Goal: Task Accomplishment & Management: Manage account settings

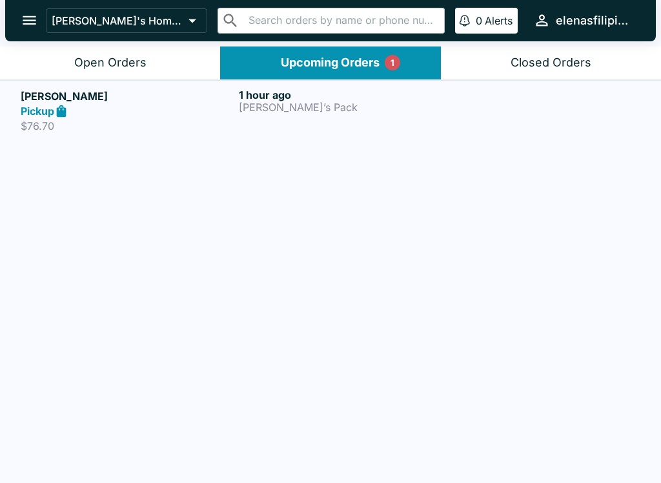
click at [109, 67] on div "Open Orders" at bounding box center [110, 63] width 72 height 15
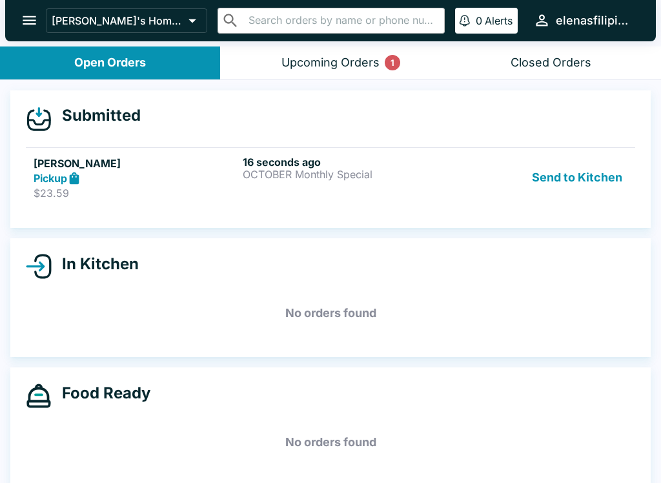
click at [276, 193] on div "16 seconds ago OCTOBER Monthly Special" at bounding box center [345, 178] width 204 height 45
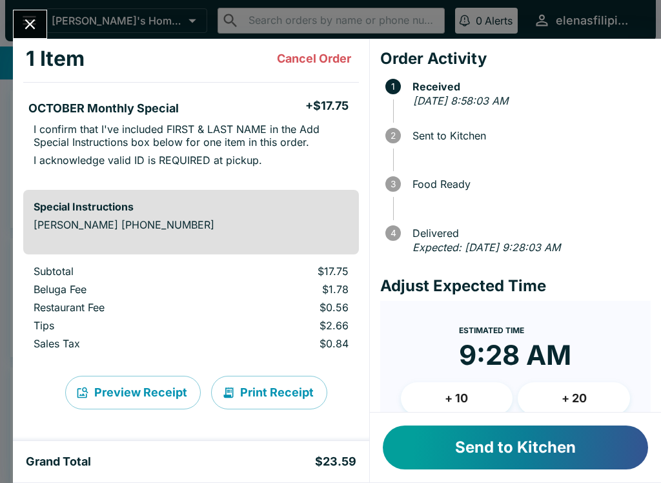
scroll to position [68, 0]
click at [505, 446] on button "Send to Kitchen" at bounding box center [515, 448] width 265 height 44
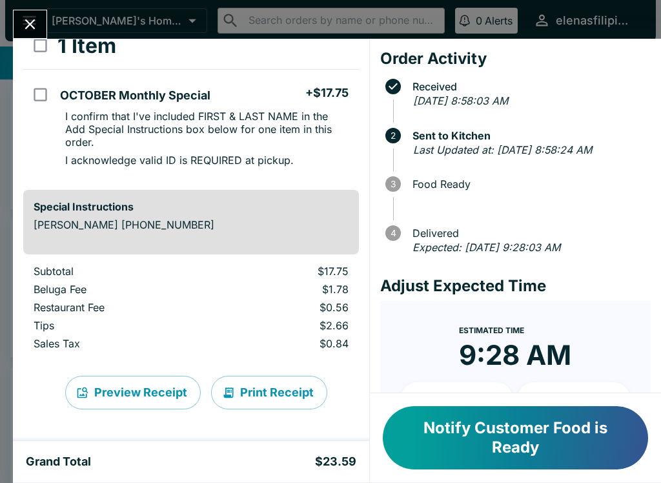
scroll to position [81, 0]
click at [36, 28] on icon "Close" at bounding box center [29, 24] width 17 height 17
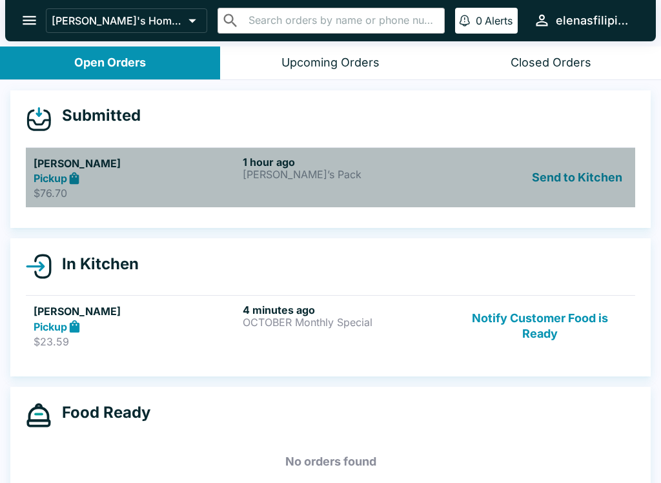
click at [200, 195] on p "$76.70" at bounding box center [136, 193] width 204 height 13
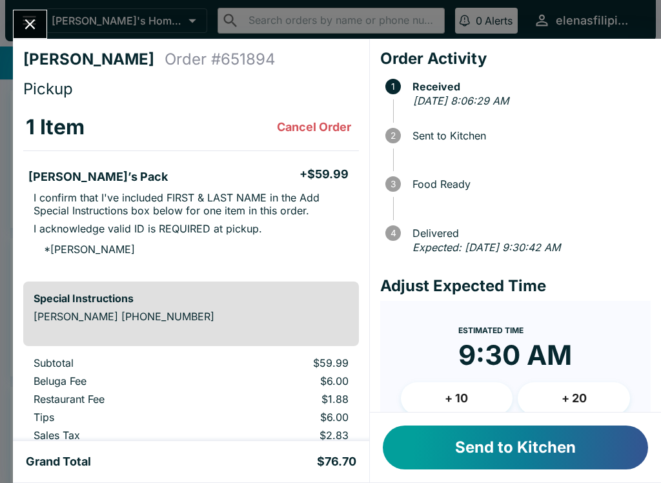
click at [504, 442] on button "Send to Kitchen" at bounding box center [515, 448] width 265 height 44
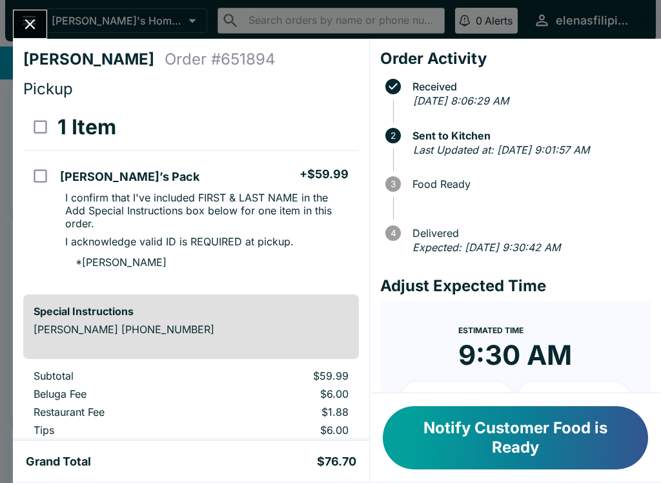
click at [23, 18] on icon "Close" at bounding box center [29, 24] width 17 height 17
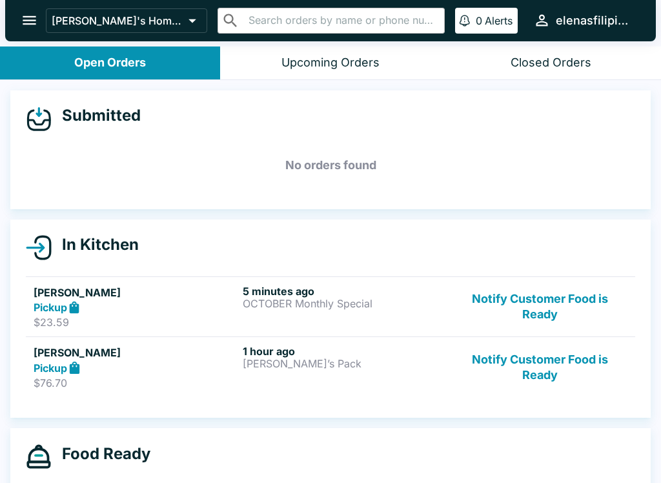
click at [258, 304] on p "OCTOBER Monthly Special" at bounding box center [345, 304] width 204 height 12
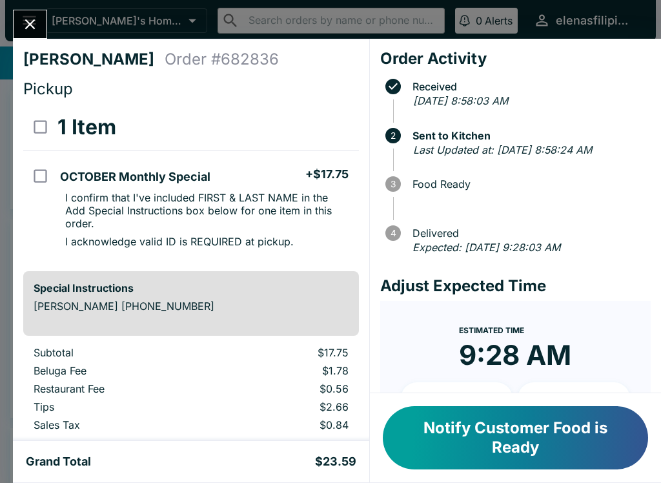
click at [502, 439] on button "Notify Customer Food is Ready" at bounding box center [515, 437] width 265 height 63
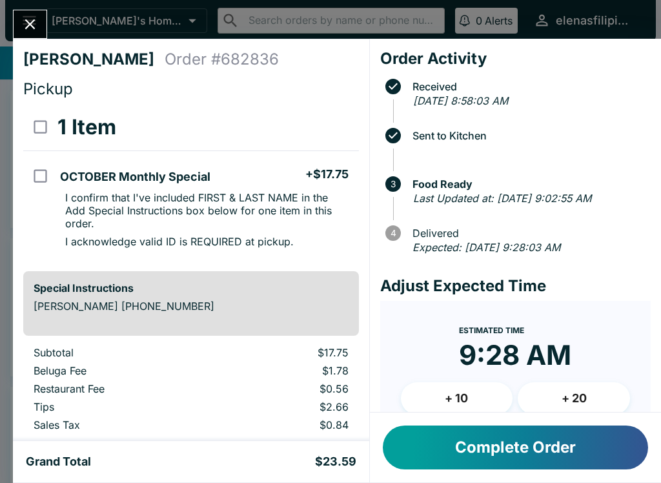
click at [28, 28] on icon "Close" at bounding box center [29, 24] width 17 height 17
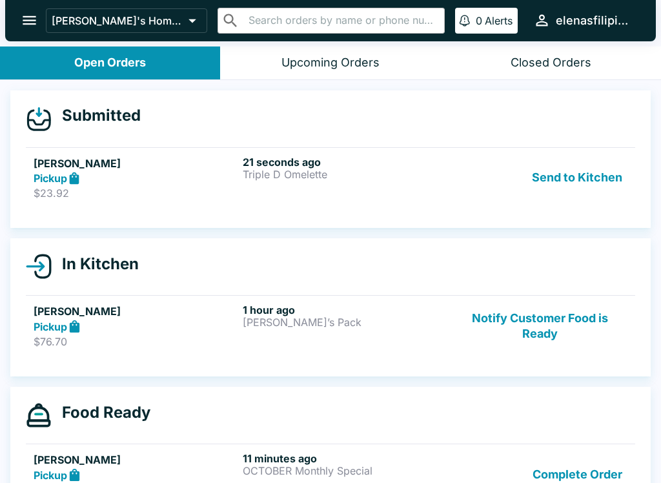
click at [361, 178] on p "Triple D Omelette" at bounding box center [345, 175] width 204 height 12
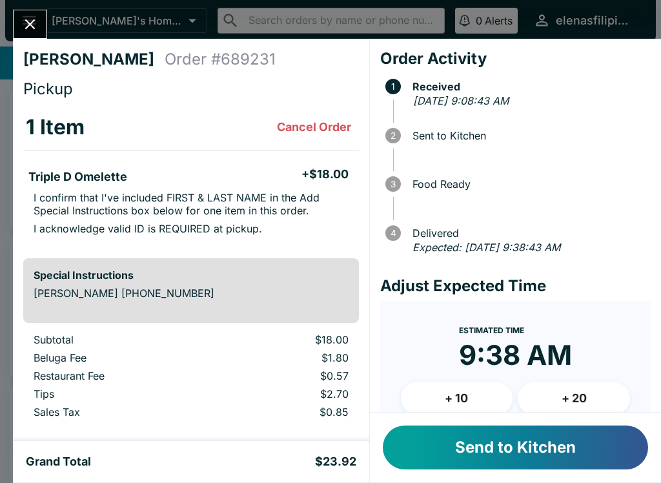
scroll to position [25, 0]
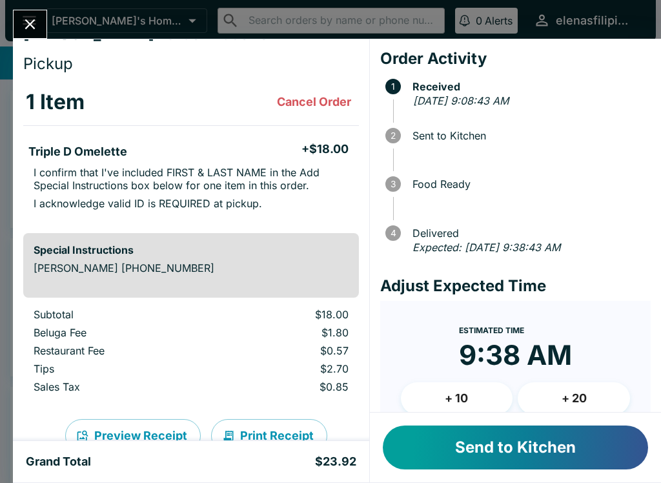
click at [505, 449] on button "Send to Kitchen" at bounding box center [515, 448] width 265 height 44
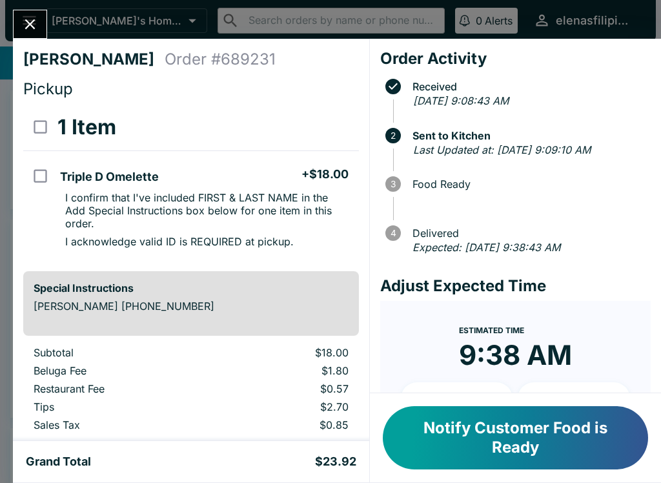
scroll to position [0, 0]
click at [515, 438] on button "Notify Customer Food is Ready" at bounding box center [515, 437] width 265 height 63
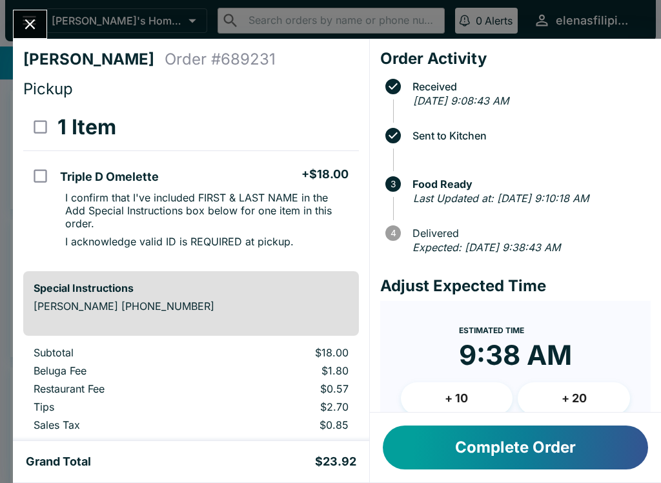
click at [45, 28] on button "Close" at bounding box center [30, 24] width 33 height 28
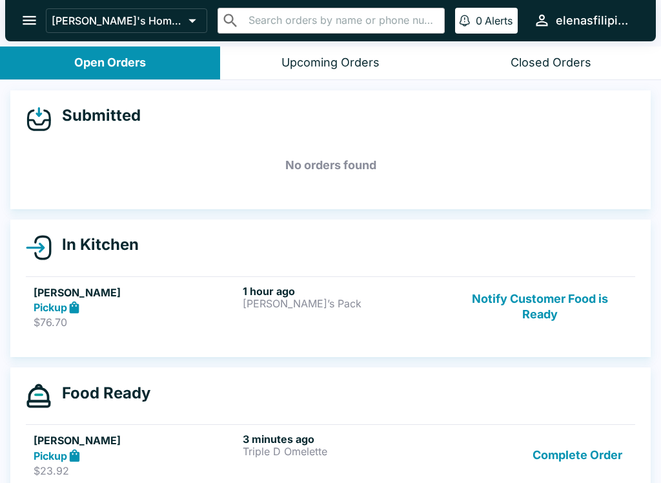
click at [519, 301] on button "Notify Customer Food is Ready" at bounding box center [540, 307] width 175 height 45
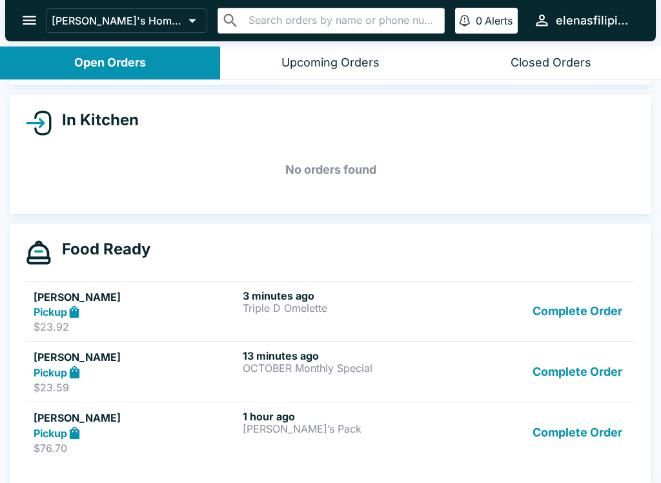
scroll to position [132, 0]
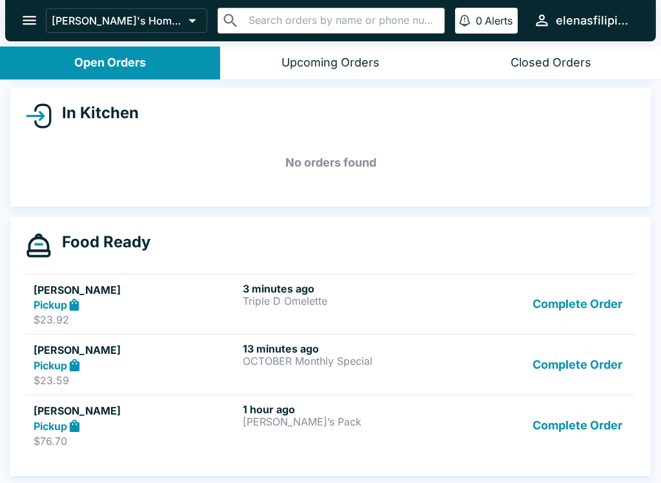
click at [194, 275] on link "[PERSON_NAME] Pickup $23.92 3 minutes ago Triple D Omelette Complete Order" at bounding box center [331, 304] width 610 height 61
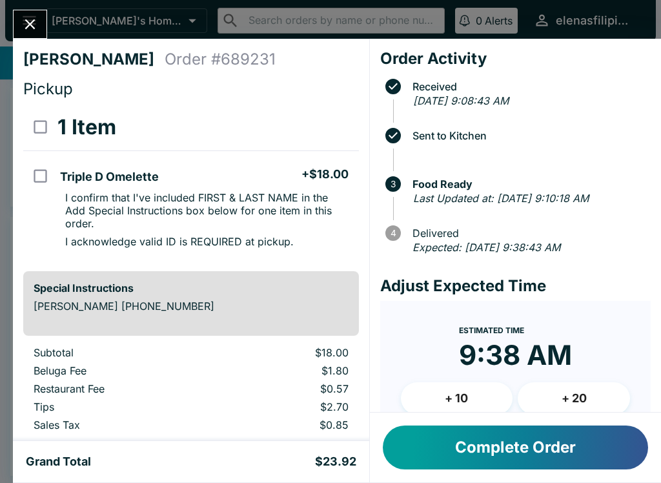
click at [191, 273] on div "Special Instructions [PERSON_NAME] [PHONE_NUMBER]" at bounding box center [191, 303] width 336 height 65
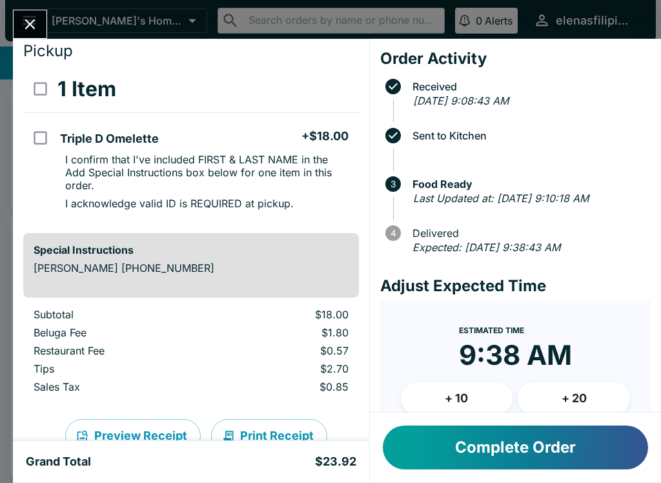
scroll to position [32, 0]
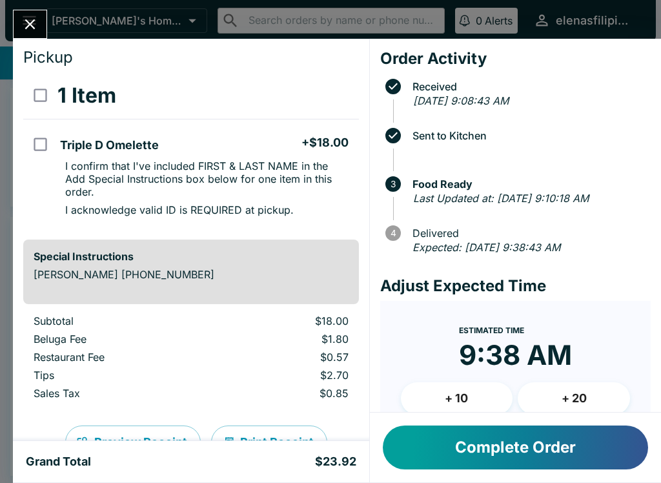
click at [23, 23] on icon "Close" at bounding box center [29, 24] width 17 height 17
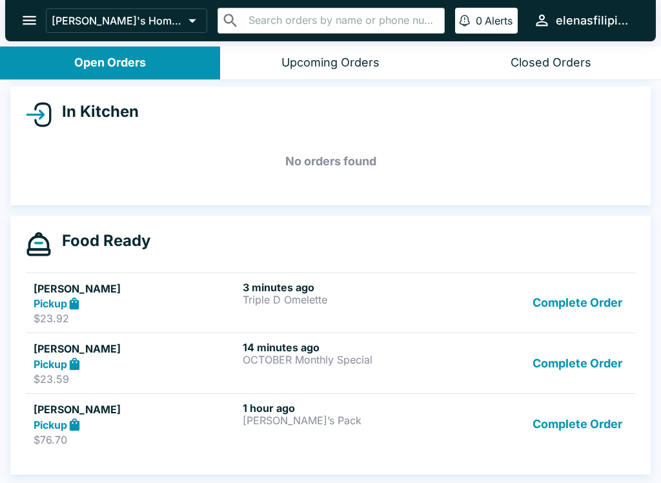
scroll to position [133, 0]
click at [329, 54] on button "Upcoming Orders" at bounding box center [330, 63] width 220 height 33
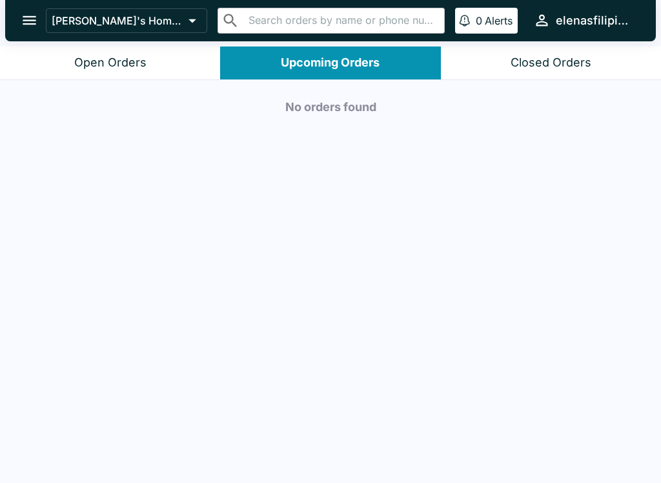
click at [523, 65] on div "Closed Orders" at bounding box center [551, 63] width 81 height 15
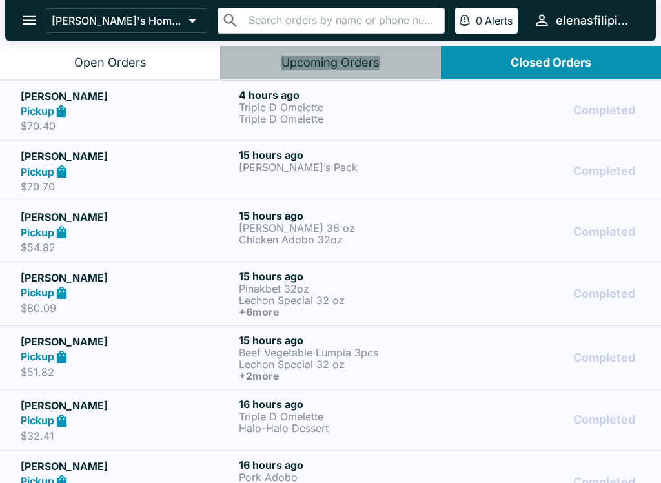
click at [331, 56] on div "Upcoming Orders" at bounding box center [331, 63] width 98 height 15
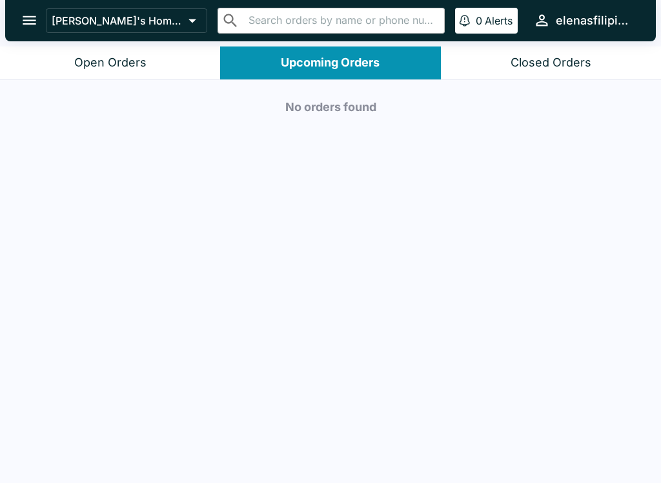
click at [65, 70] on button "Open Orders" at bounding box center [110, 63] width 220 height 33
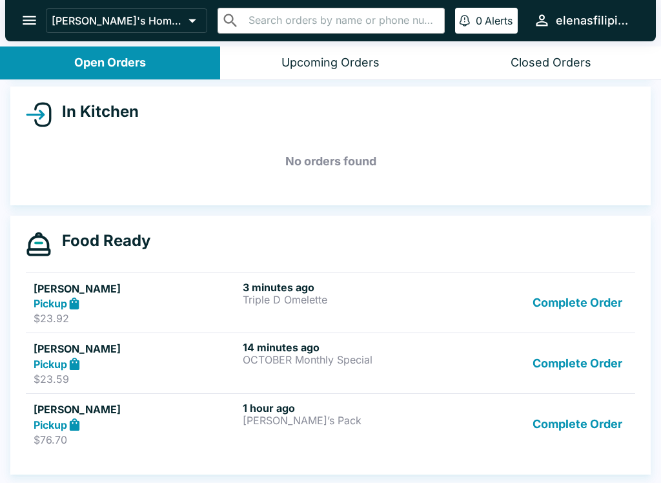
click at [82, 428] on icon at bounding box center [74, 424] width 15 height 15
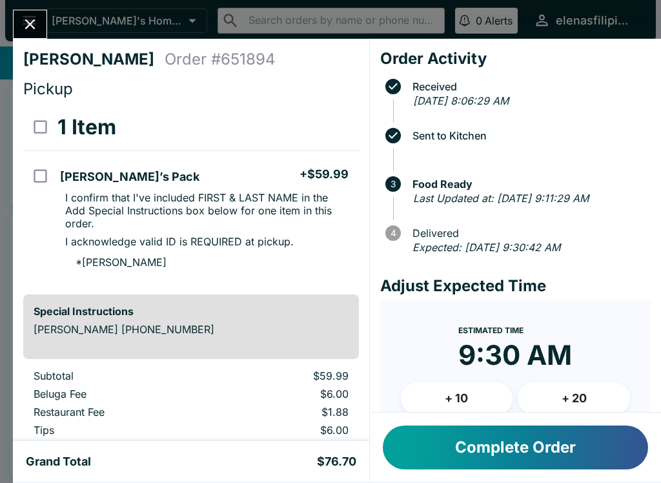
click at [40, 15] on button "Close" at bounding box center [30, 24] width 33 height 28
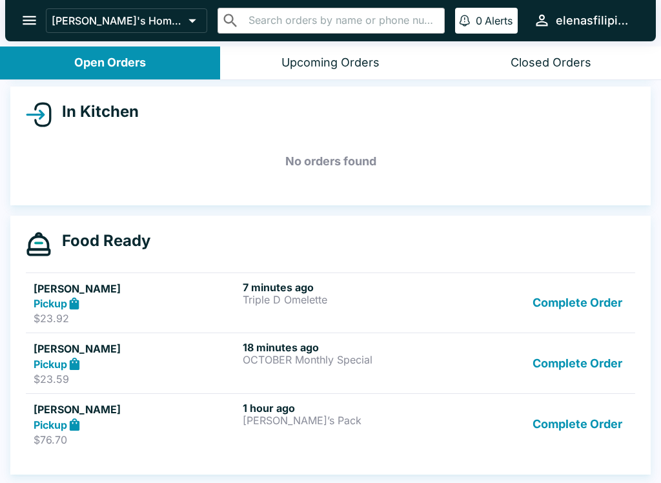
click at [73, 291] on h5 "[PERSON_NAME]" at bounding box center [136, 289] width 204 height 16
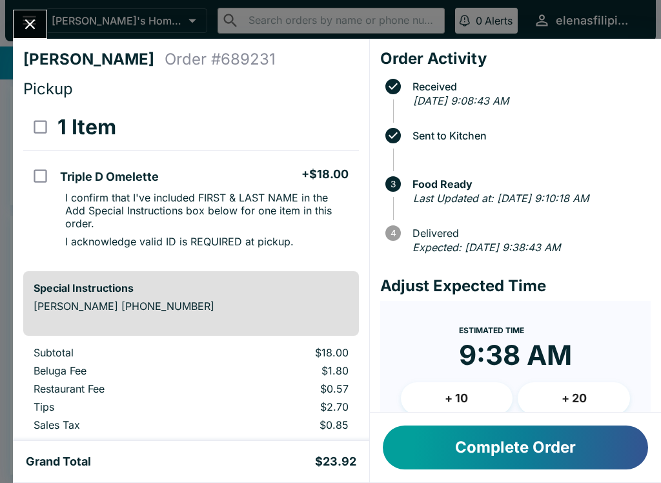
click at [39, 30] on icon "Close" at bounding box center [29, 24] width 17 height 17
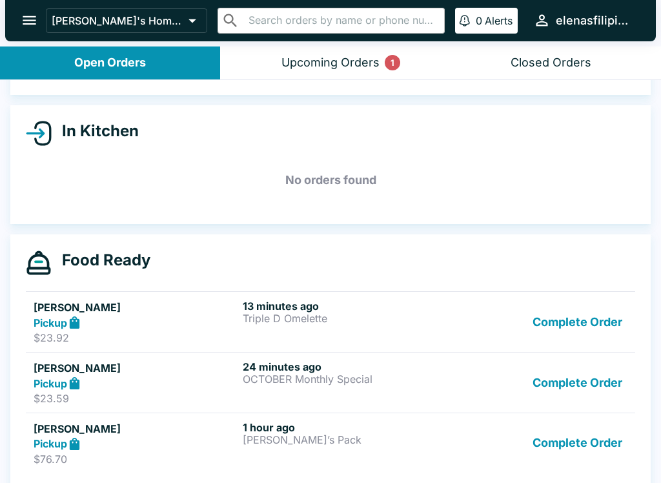
click at [590, 310] on button "Complete Order" at bounding box center [578, 322] width 100 height 45
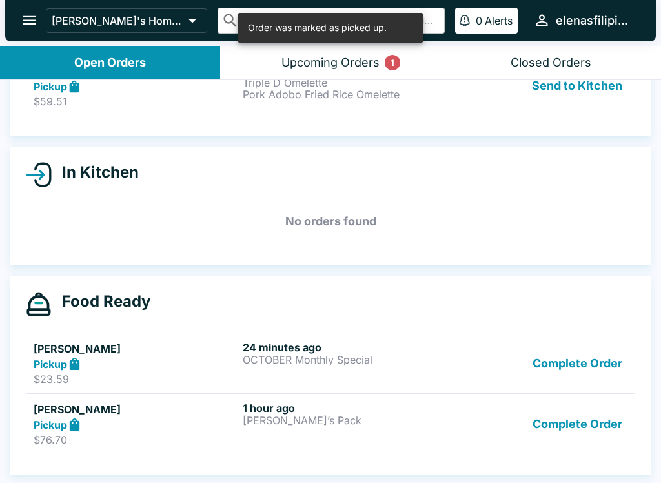
click at [574, 370] on button "Complete Order" at bounding box center [578, 363] width 100 height 45
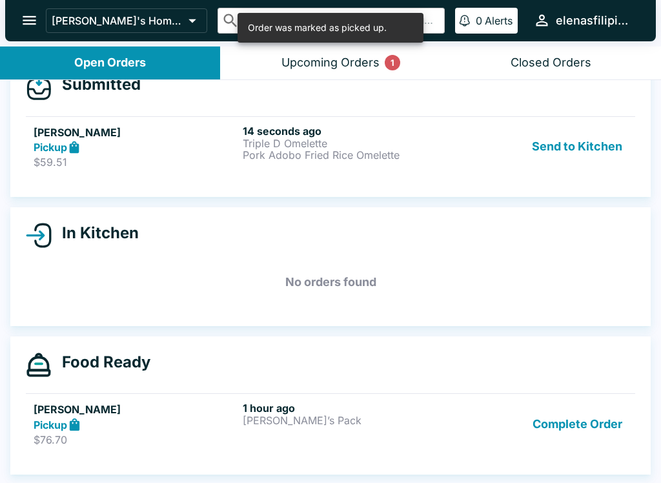
scroll to position [31, 0]
click at [59, 172] on link "[PERSON_NAME] Pickup $59.51 15 seconds ago Triple D Omelette Pork Adobo Fried R…" at bounding box center [331, 146] width 610 height 61
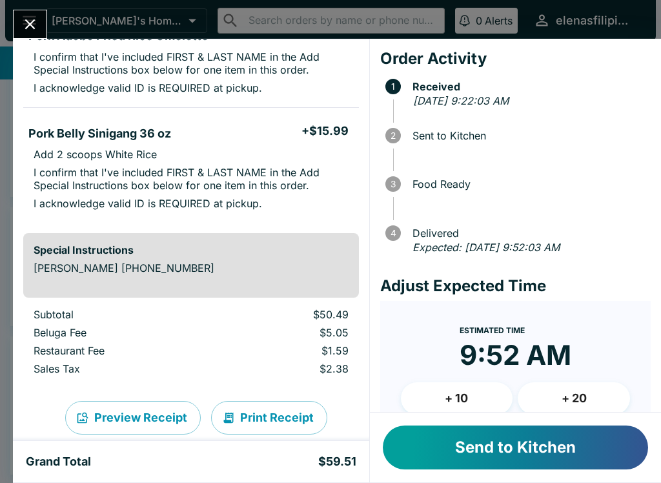
scroll to position [234, 0]
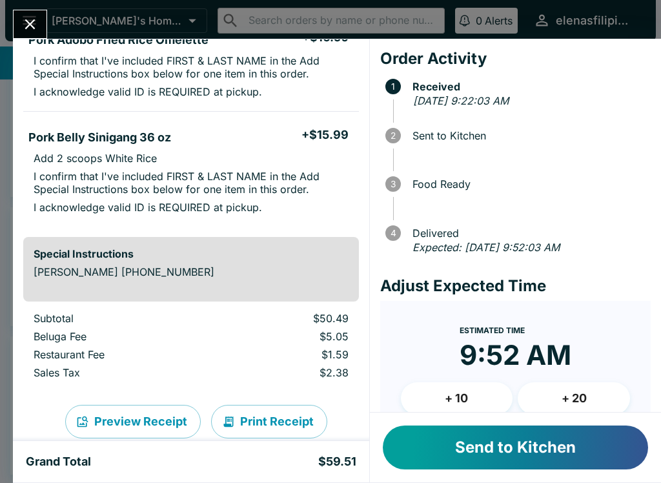
click at [424, 441] on button "Send to Kitchen" at bounding box center [515, 448] width 265 height 44
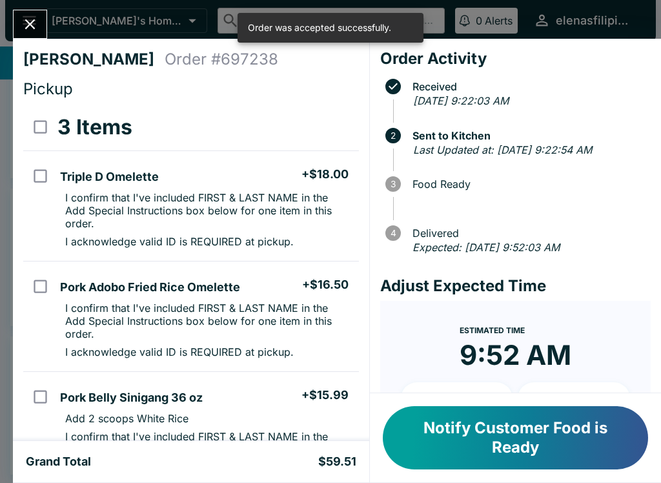
scroll to position [0, 0]
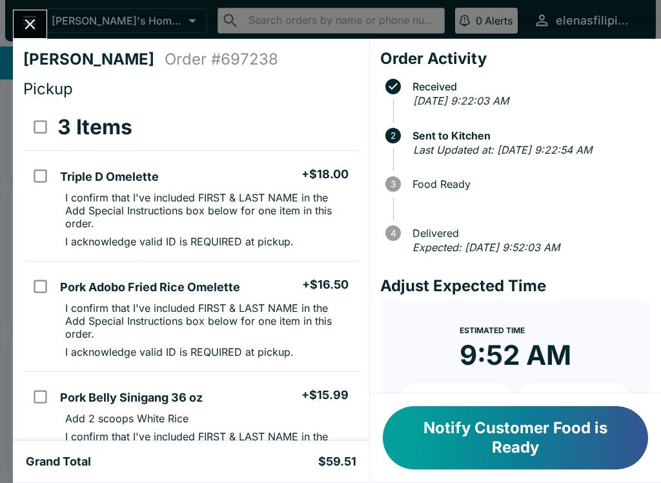
click at [23, 25] on icon "Close" at bounding box center [29, 24] width 17 height 17
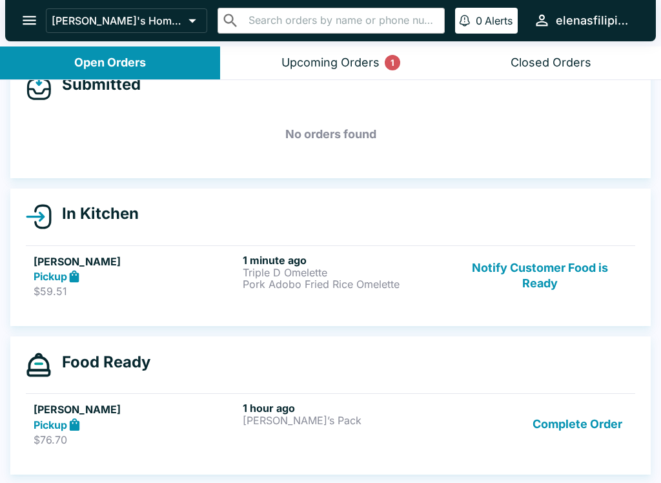
click at [354, 56] on div "Upcoming Orders 1" at bounding box center [331, 63] width 98 height 15
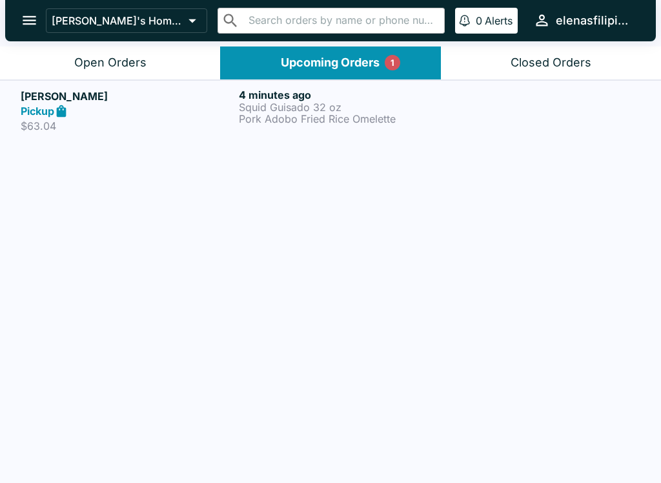
click at [45, 56] on button "Open Orders" at bounding box center [110, 63] width 220 height 33
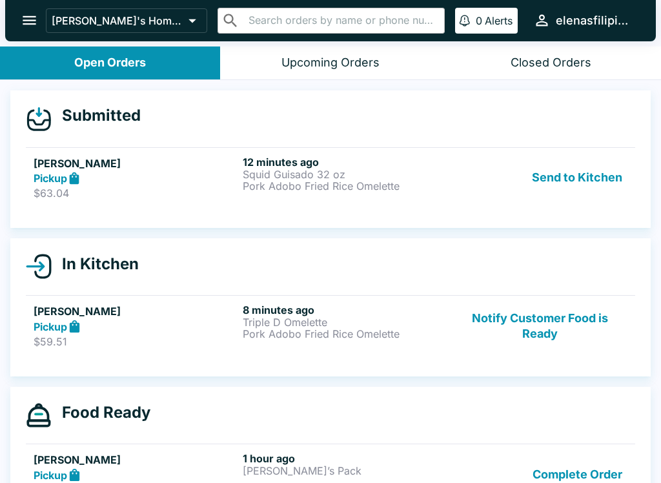
click at [55, 167] on h5 "[PERSON_NAME]" at bounding box center [136, 164] width 204 height 16
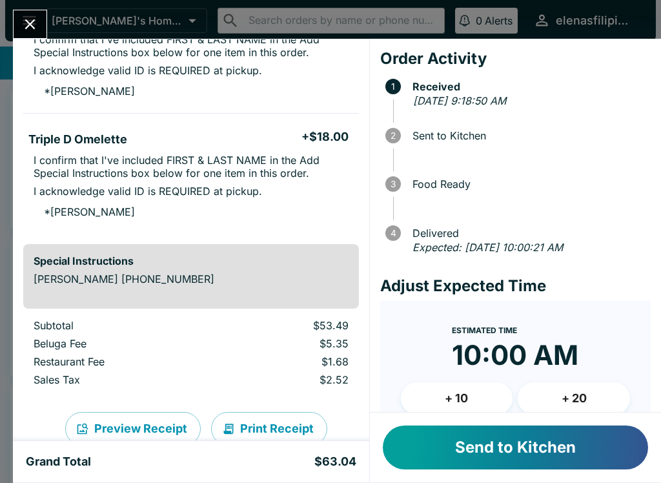
scroll to position [303, 0]
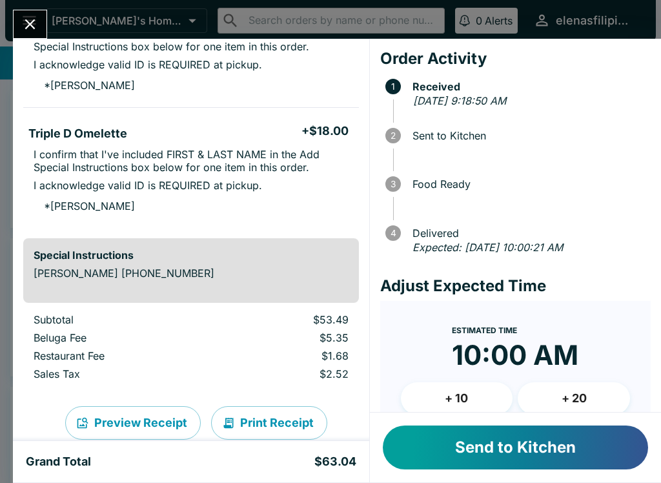
click at [483, 449] on button "Send to Kitchen" at bounding box center [515, 448] width 265 height 44
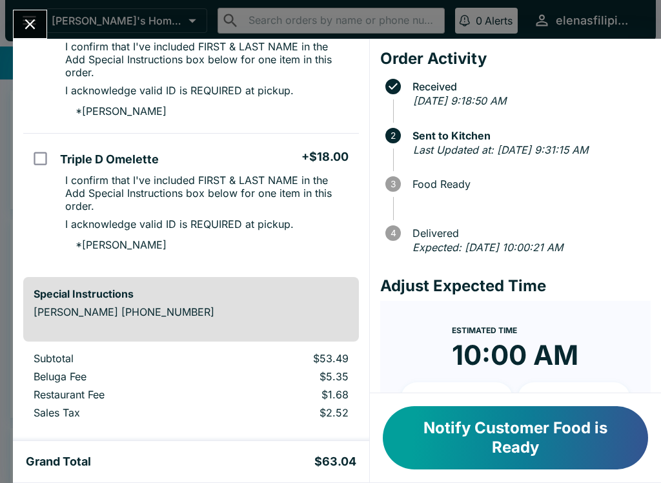
click at [34, 14] on button "Close" at bounding box center [30, 24] width 33 height 28
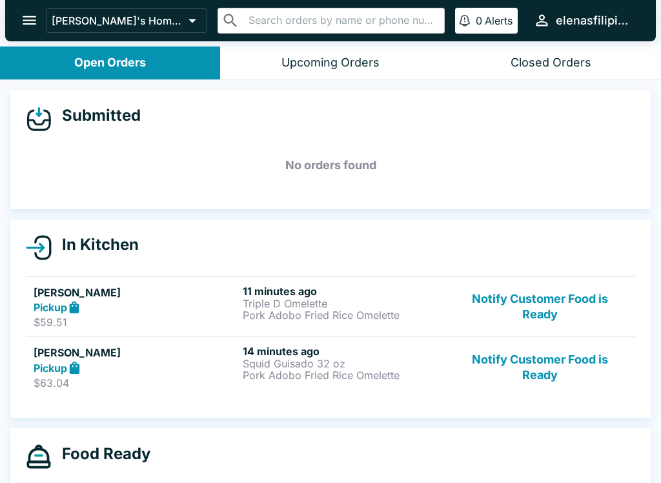
click at [593, 300] on button "Notify Customer Food is Ready" at bounding box center [540, 307] width 175 height 45
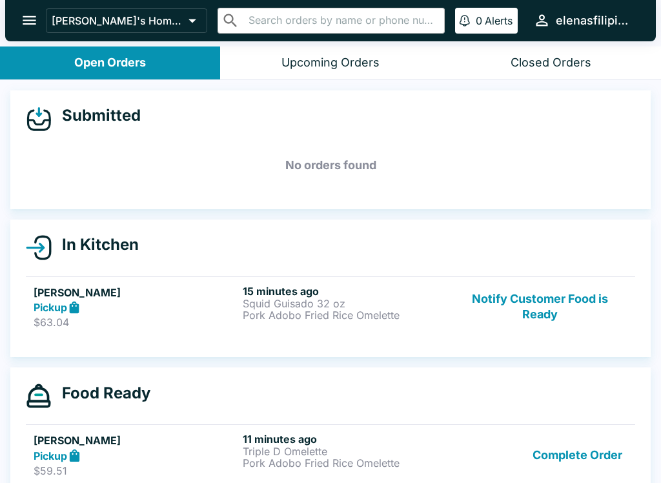
click at [525, 322] on button "Notify Customer Food is Ready" at bounding box center [540, 307] width 175 height 45
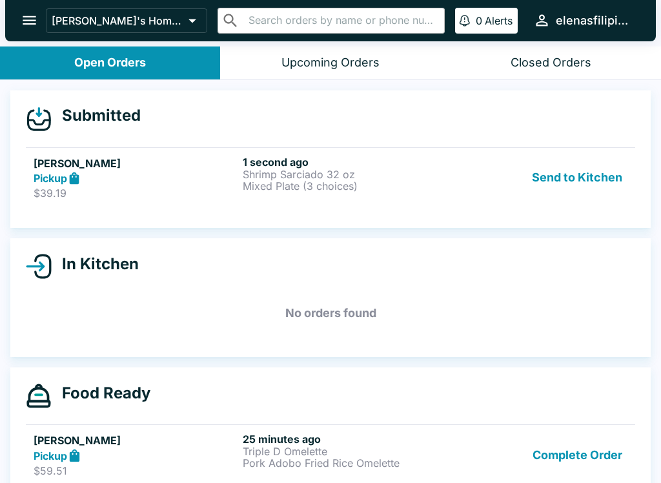
click at [36, 174] on strong "Pickup" at bounding box center [51, 178] width 34 height 13
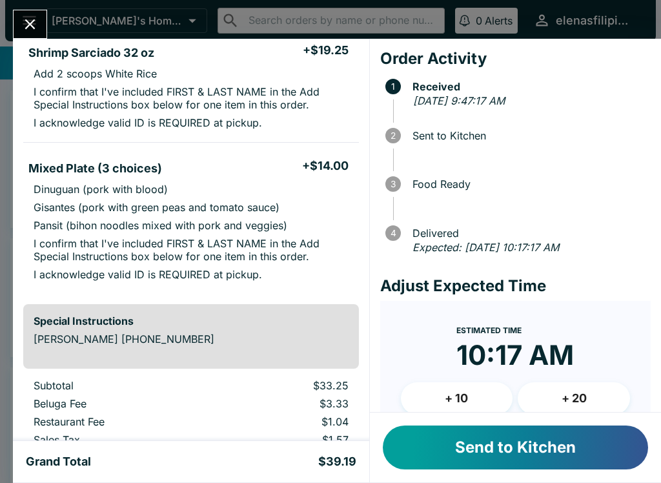
scroll to position [125, 0]
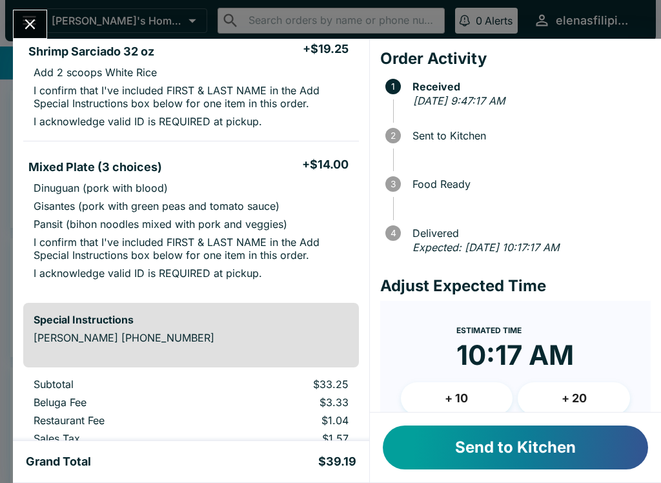
click at [415, 460] on button "Send to Kitchen" at bounding box center [515, 448] width 265 height 44
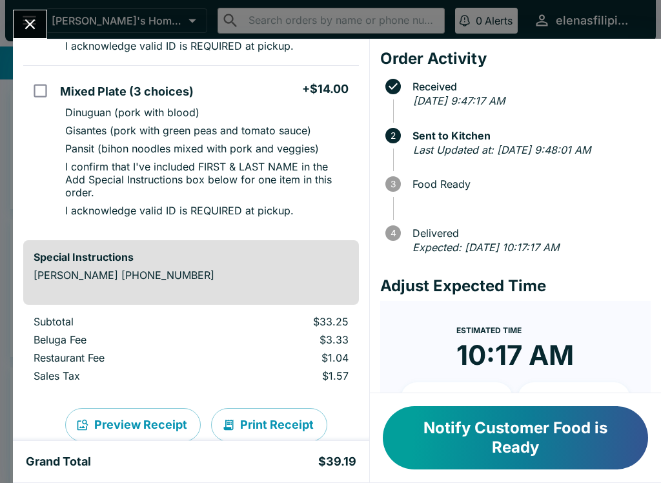
scroll to position [209, 0]
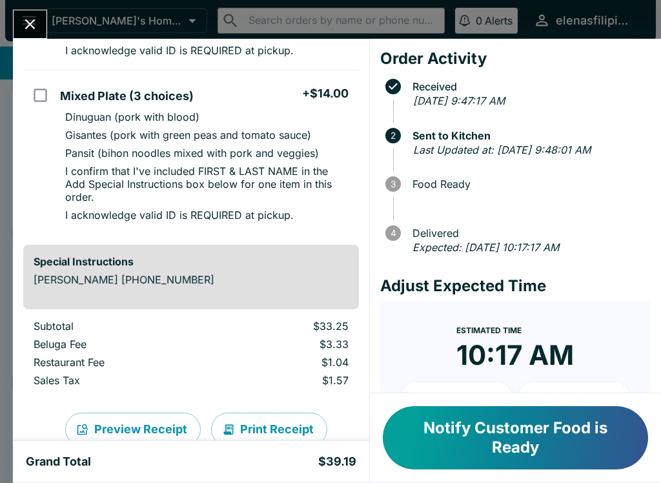
click at [16, 16] on button "Close" at bounding box center [30, 24] width 33 height 28
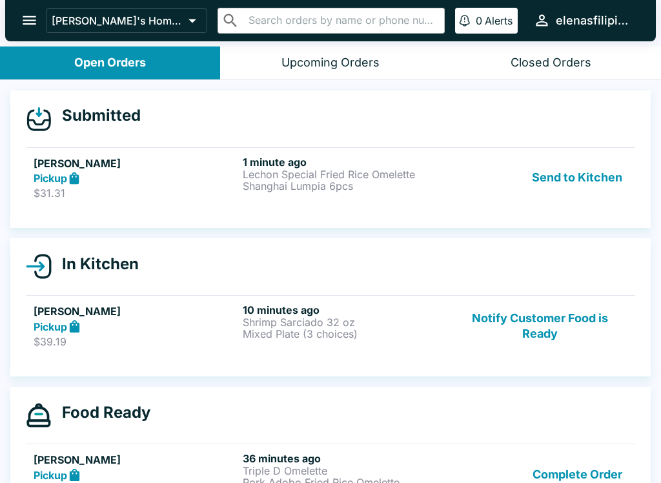
click at [161, 164] on h5 "[PERSON_NAME]" at bounding box center [136, 164] width 204 height 16
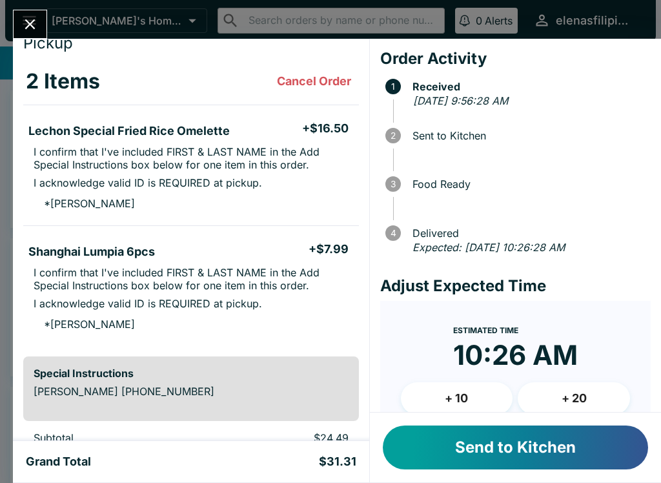
scroll to position [45, 0]
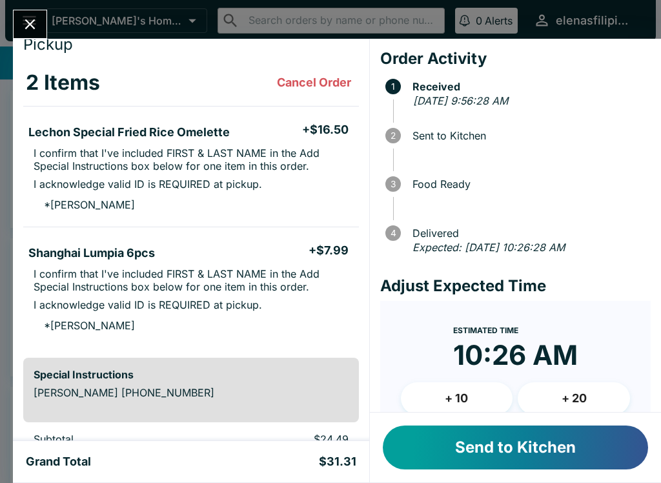
click at [477, 453] on button "Send to Kitchen" at bounding box center [515, 448] width 265 height 44
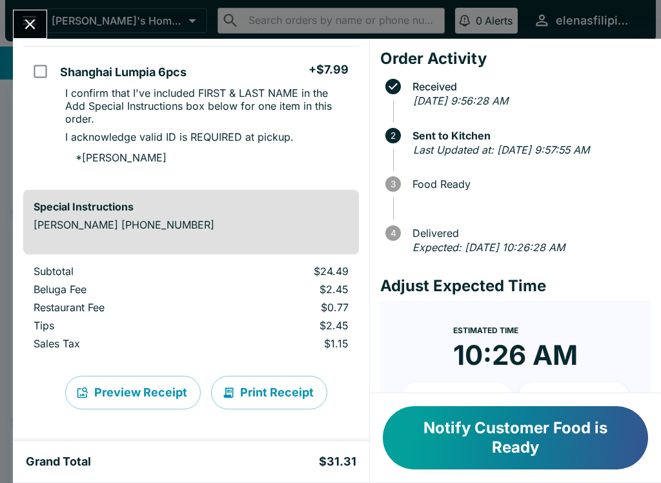
scroll to position [238, 0]
click at [27, 35] on button "Close" at bounding box center [30, 24] width 33 height 28
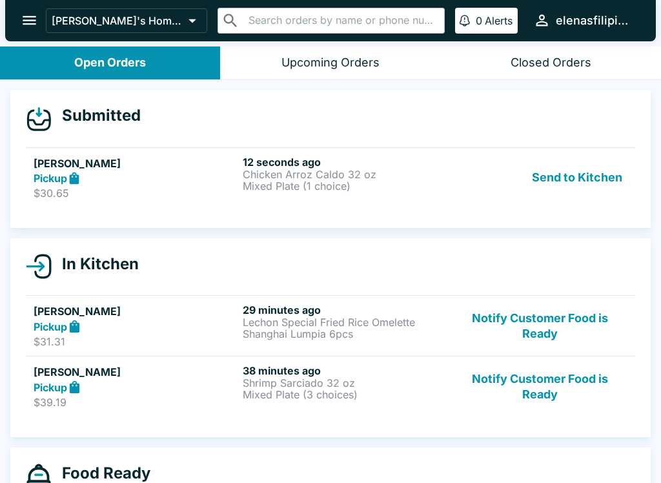
click at [268, 331] on p "Shanghai Lumpia 6pcs" at bounding box center [345, 334] width 204 height 12
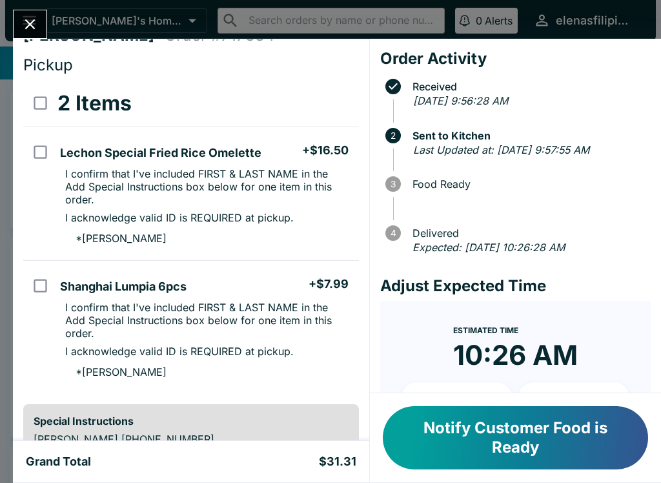
scroll to position [29, 0]
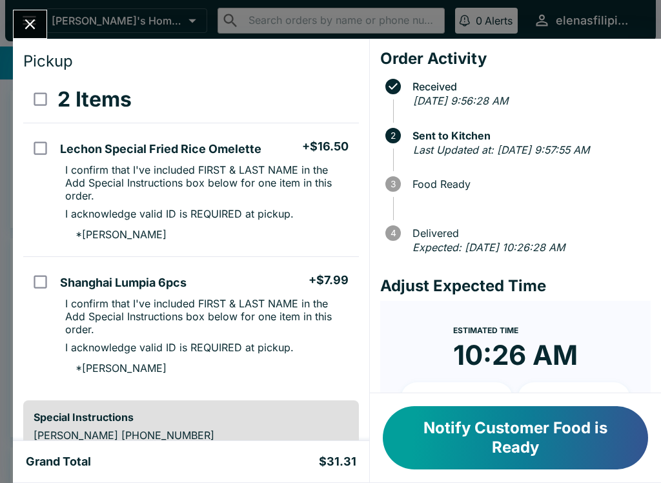
click at [30, 10] on button "Close" at bounding box center [30, 24] width 33 height 28
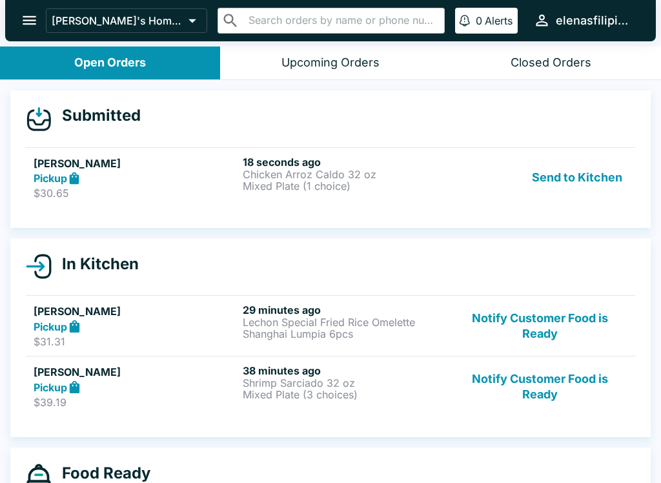
click at [180, 177] on div "Pickup" at bounding box center [136, 178] width 204 height 15
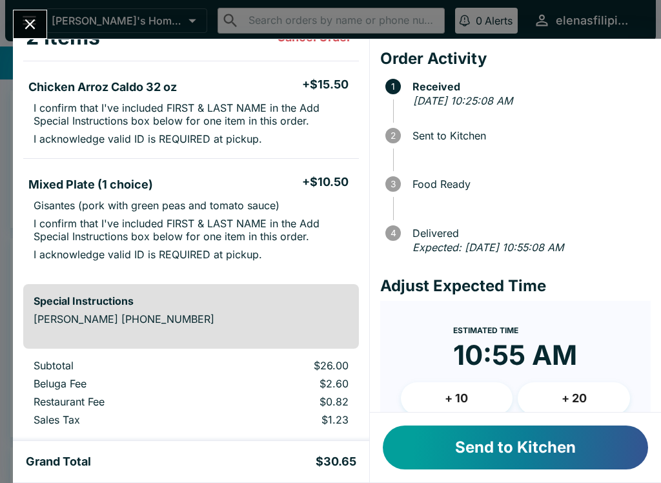
scroll to position [88, 0]
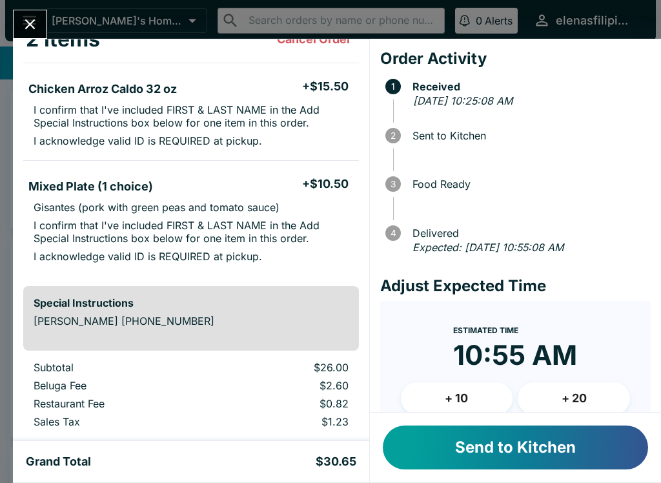
click at [499, 464] on button "Send to Kitchen" at bounding box center [515, 448] width 265 height 44
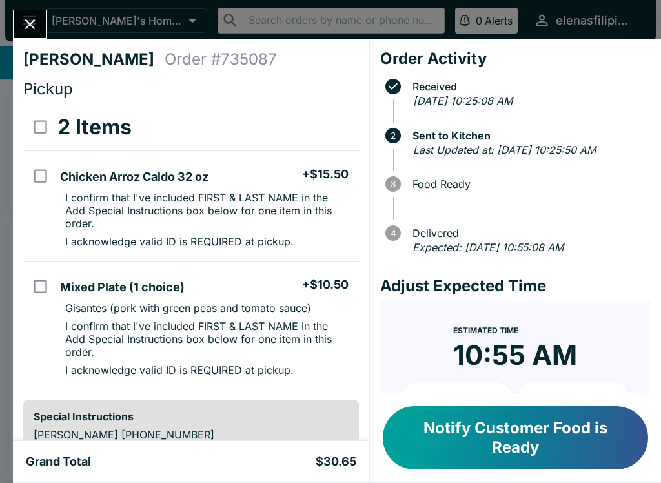
scroll to position [0, 0]
click at [34, 30] on icon "Close" at bounding box center [29, 24] width 17 height 17
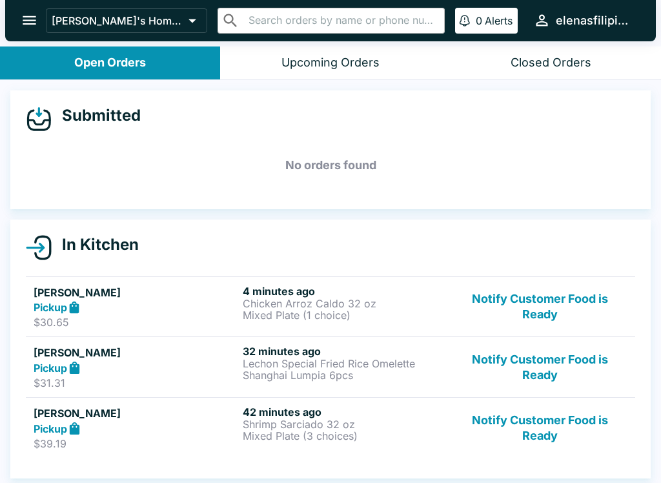
click at [249, 309] on p "Mixed Plate (1 choice)" at bounding box center [345, 315] width 204 height 12
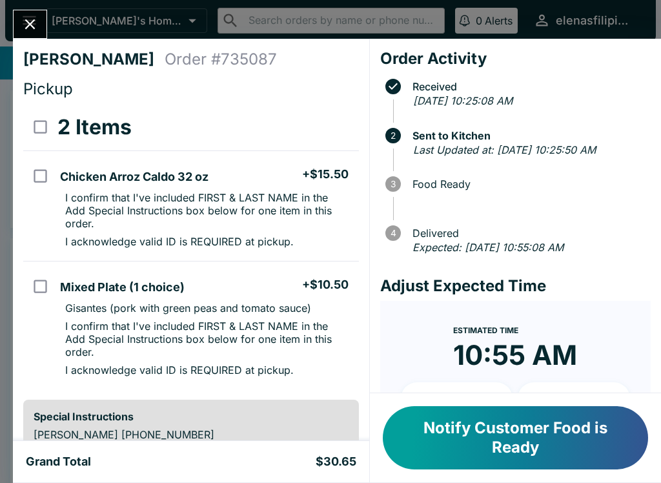
click at [25, 20] on icon "Close" at bounding box center [29, 24] width 17 height 17
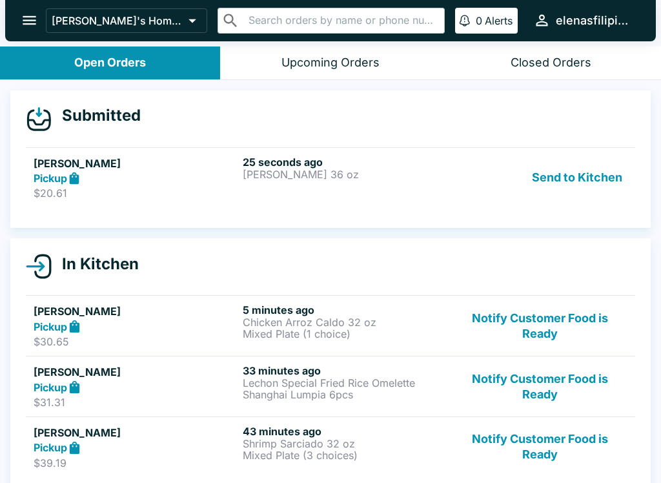
click at [141, 187] on p "$20.61" at bounding box center [136, 193] width 204 height 13
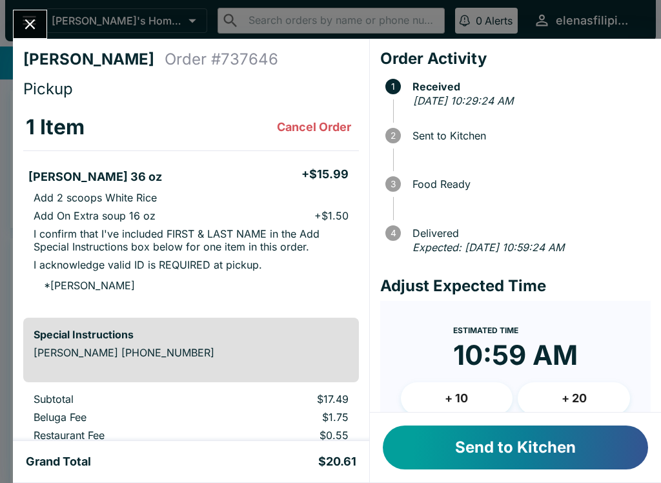
click at [562, 465] on button "Send to Kitchen" at bounding box center [515, 448] width 265 height 44
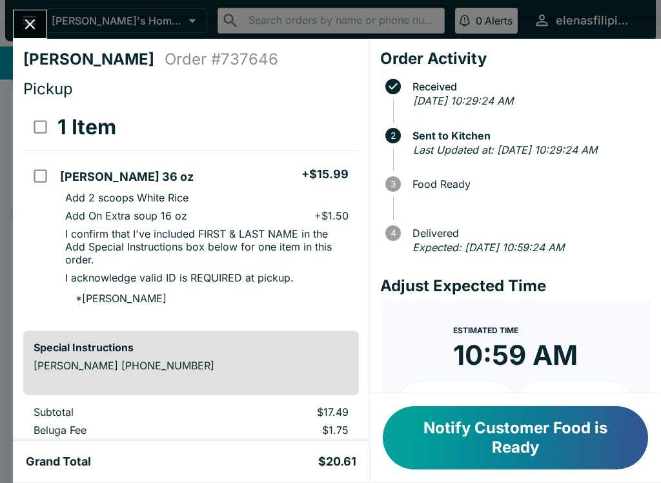
click at [36, 19] on icon "Close" at bounding box center [29, 24] width 17 height 17
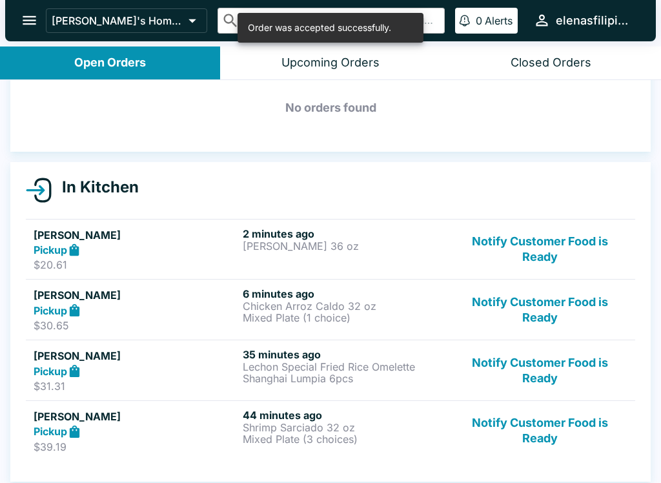
scroll to position [57, 0]
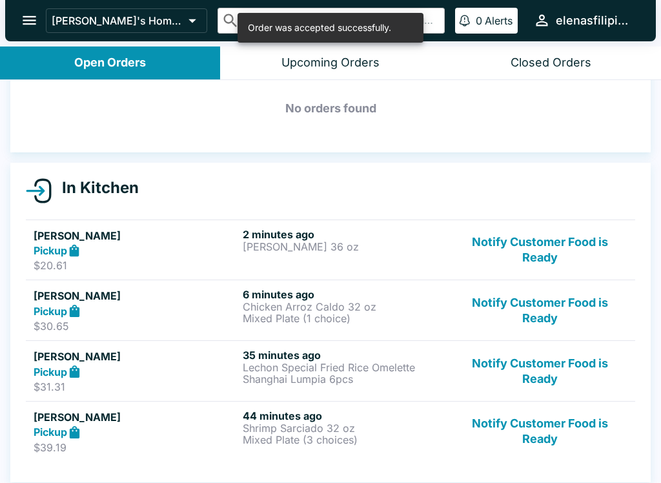
click at [231, 318] on div "Pickup" at bounding box center [136, 311] width 204 height 15
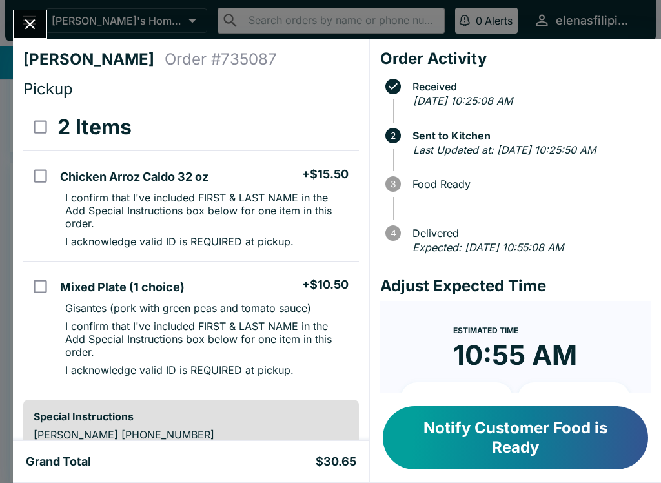
click at [25, 23] on icon "Close" at bounding box center [29, 24] width 17 height 17
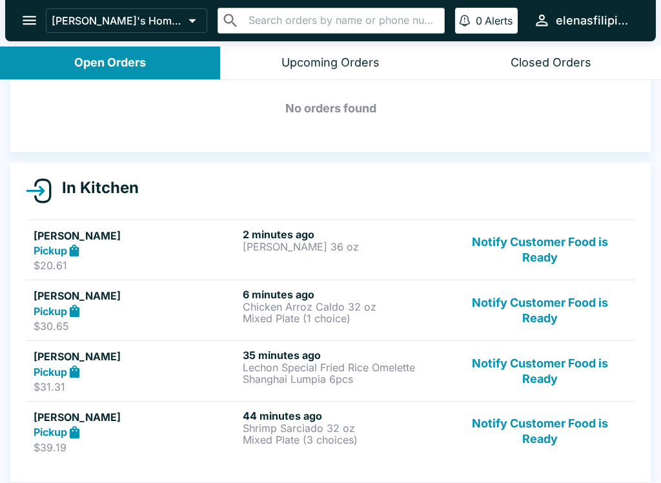
click at [139, 298] on h5 "[PERSON_NAME]" at bounding box center [136, 296] width 204 height 16
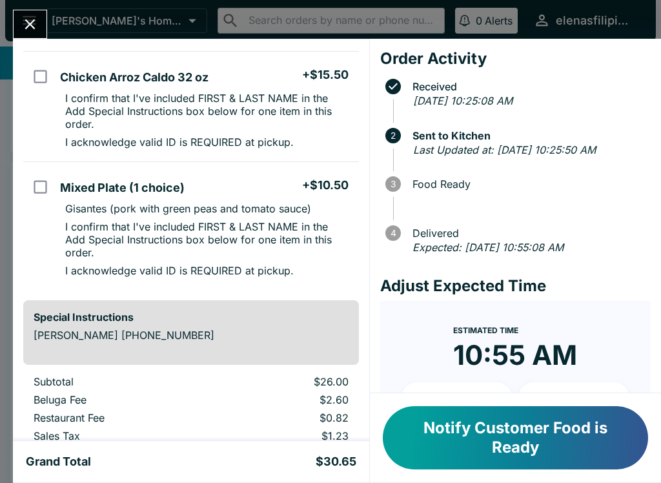
scroll to position [100, 0]
click at [17, 17] on button "Close" at bounding box center [30, 24] width 33 height 28
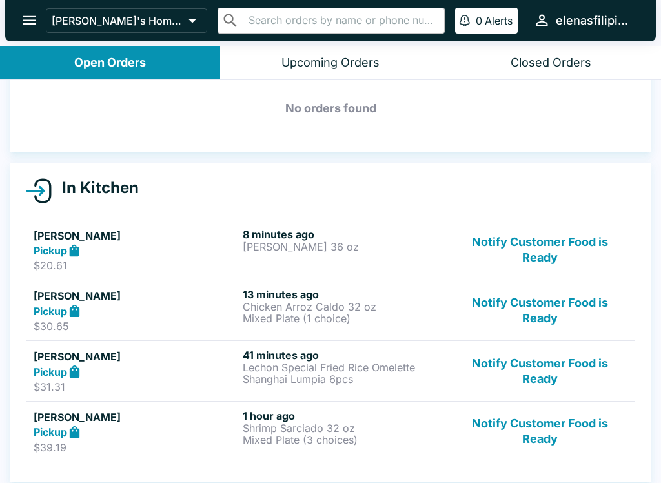
click at [220, 325] on p "$30.65" at bounding box center [136, 326] width 204 height 13
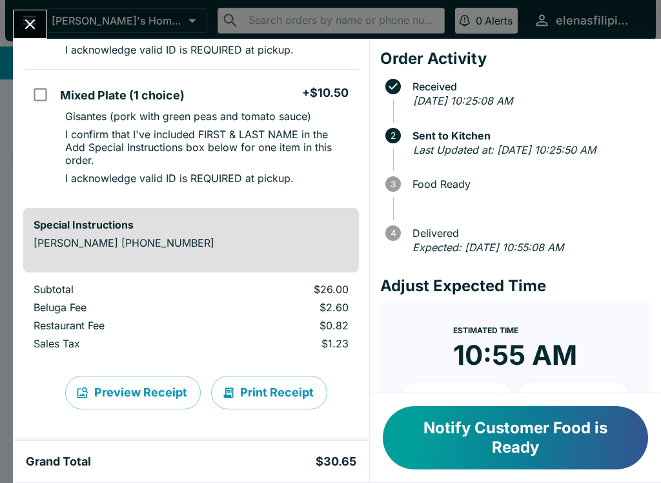
scroll to position [192, 0]
click at [21, 26] on button "Close" at bounding box center [30, 24] width 33 height 28
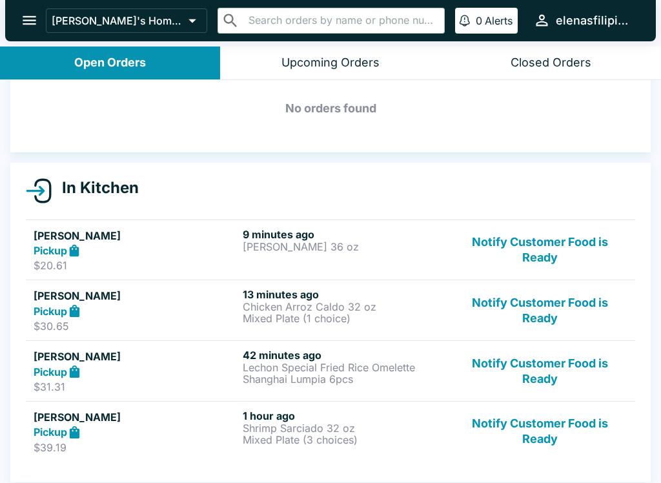
click at [245, 316] on p "Mixed Plate (1 choice)" at bounding box center [345, 319] width 204 height 12
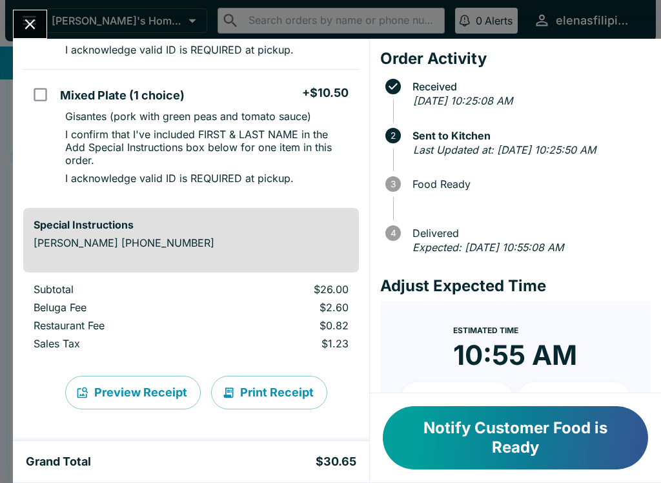
scroll to position [192, 0]
click at [26, 30] on icon "Close" at bounding box center [29, 24] width 17 height 17
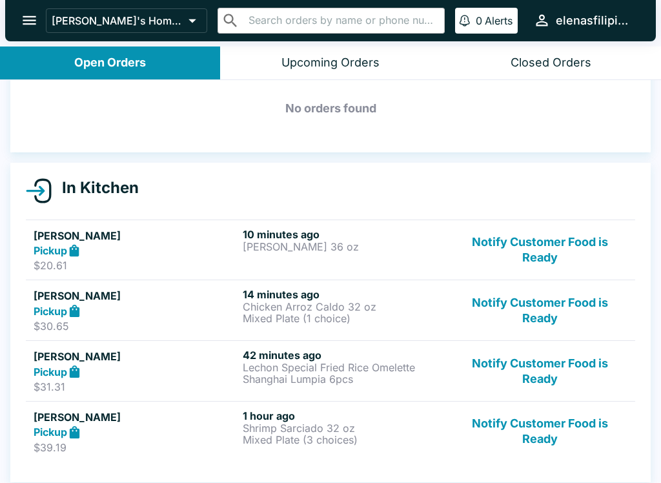
click at [258, 314] on p "Mixed Plate (1 choice)" at bounding box center [345, 319] width 204 height 12
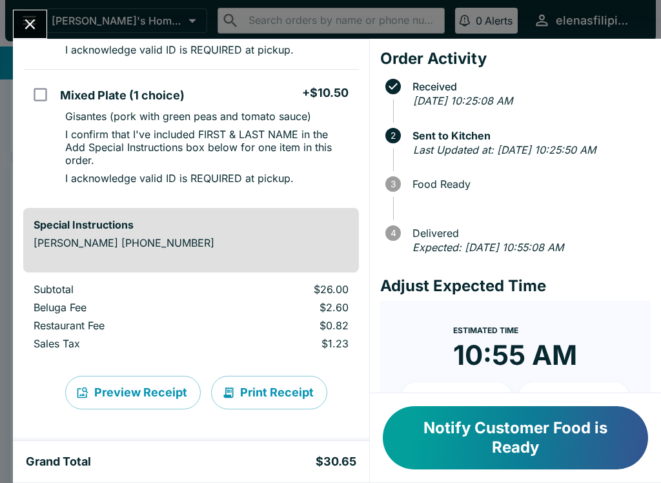
scroll to position [192, 0]
click at [34, 21] on icon "Close" at bounding box center [30, 24] width 10 height 10
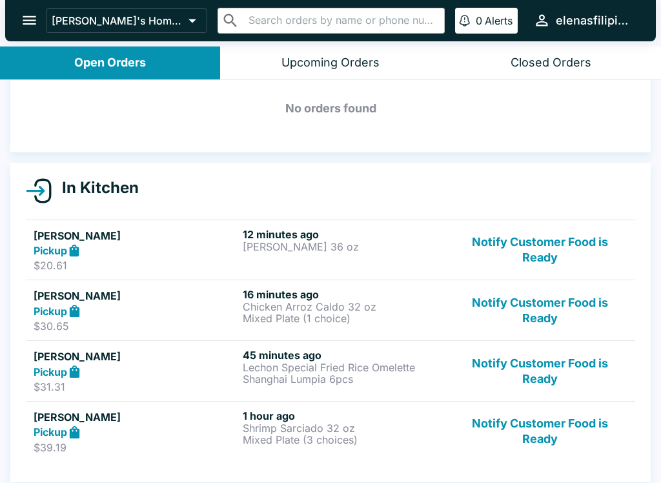
click at [470, 247] on button "Notify Customer Food is Ready" at bounding box center [540, 250] width 175 height 45
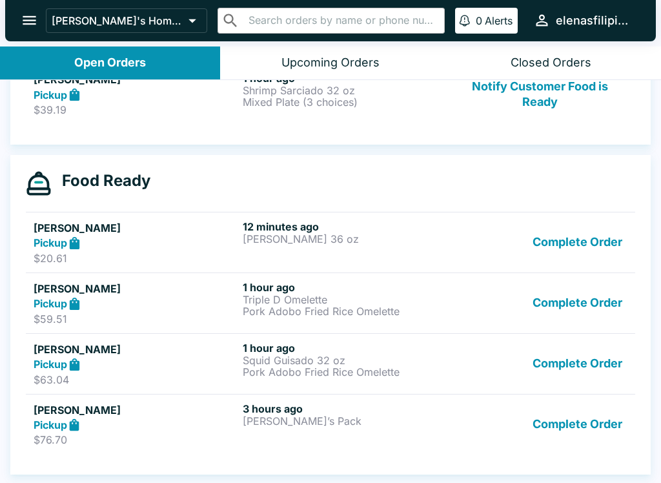
scroll to position [334, 0]
click at [276, 256] on div "12 minutes ago [PERSON_NAME] 36 oz" at bounding box center [345, 242] width 204 height 45
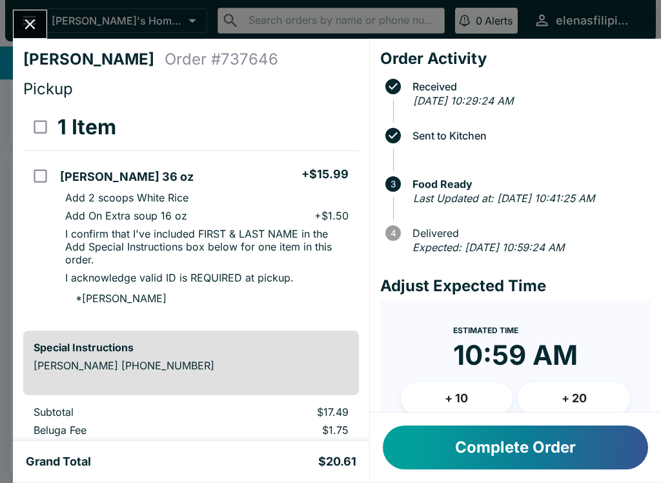
click at [33, 182] on input "orders table" at bounding box center [40, 175] width 29 height 29
checkbox input "true"
click at [38, 14] on button "Close" at bounding box center [30, 24] width 33 height 28
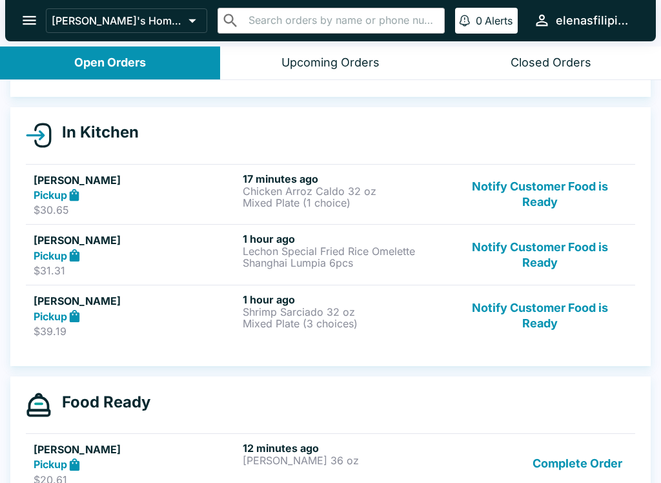
scroll to position [112, 0]
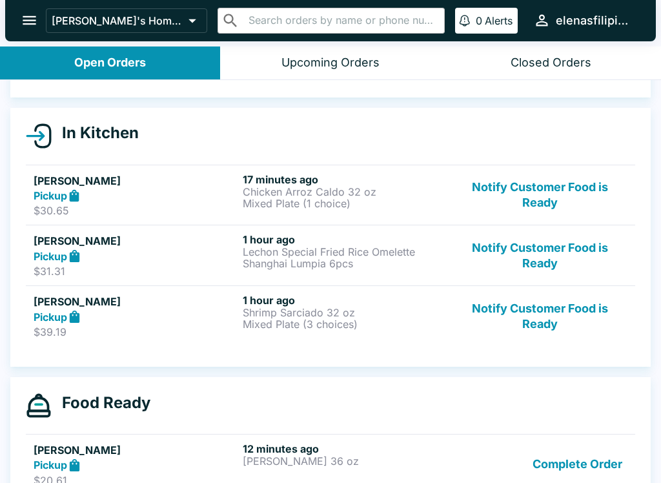
click at [176, 189] on div "Pickup" at bounding box center [136, 196] width 204 height 15
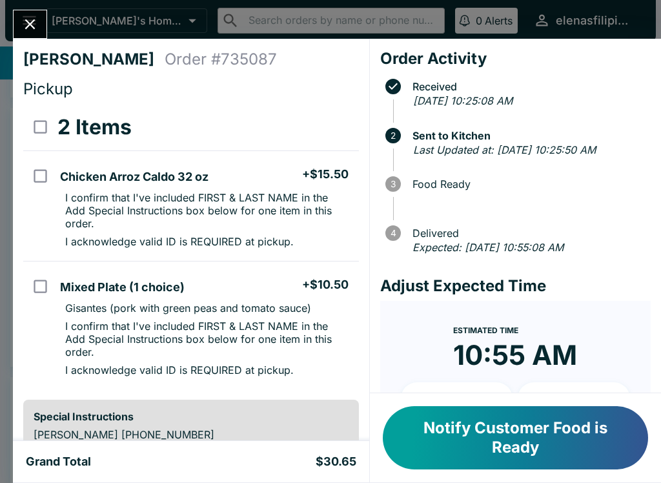
click at [41, 124] on input "select all" at bounding box center [40, 126] width 29 height 29
checkbox input "true"
click at [28, 123] on input "select all" at bounding box center [40, 126] width 29 height 29
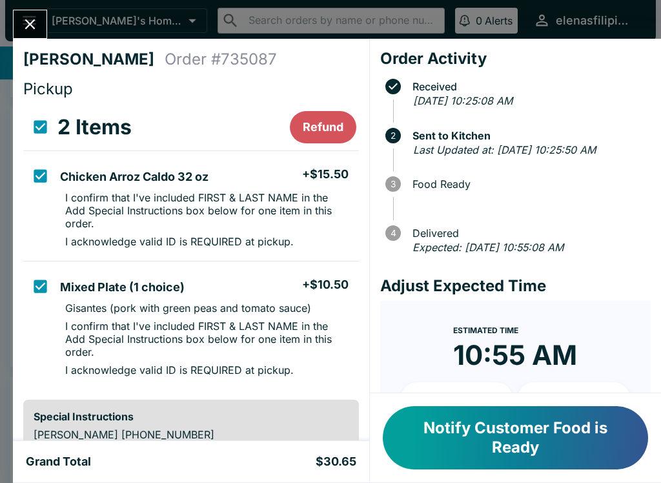
checkbox input "false"
click at [32, 33] on icon "Close" at bounding box center [29, 24] width 17 height 17
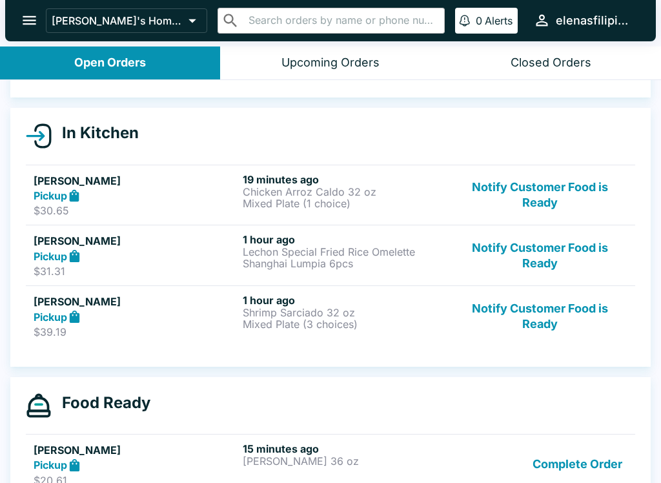
click at [240, 193] on div "[PERSON_NAME] Pickup $30.65 19 minutes ago Chicken Arroz Caldo 32 oz Mixed Plat…" at bounding box center [331, 195] width 594 height 45
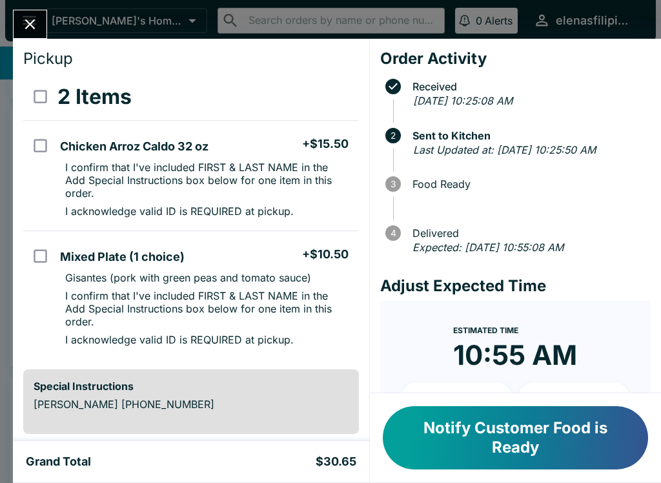
scroll to position [35, 0]
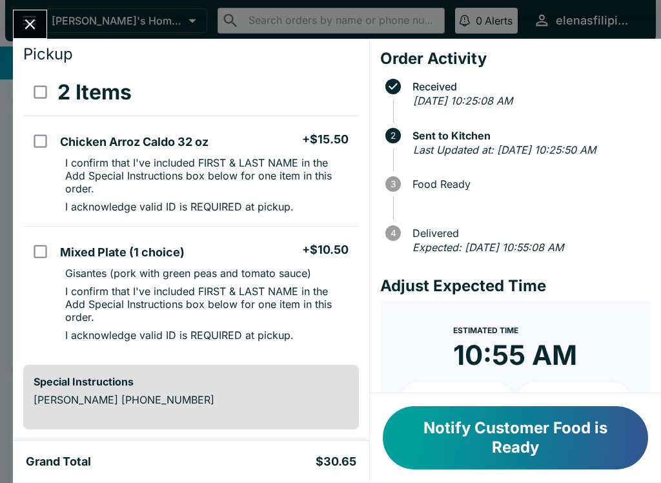
click at [225, 191] on p "I confirm that I've included FIRST & LAST NAME in the Add Special Instructions …" at bounding box center [206, 175] width 283 height 39
click at [195, 191] on p "I confirm that I've included FIRST & LAST NAME in the Add Special Instructions …" at bounding box center [206, 175] width 283 height 39
checkbox input "false"
click at [39, 20] on icon "Close" at bounding box center [29, 24] width 17 height 17
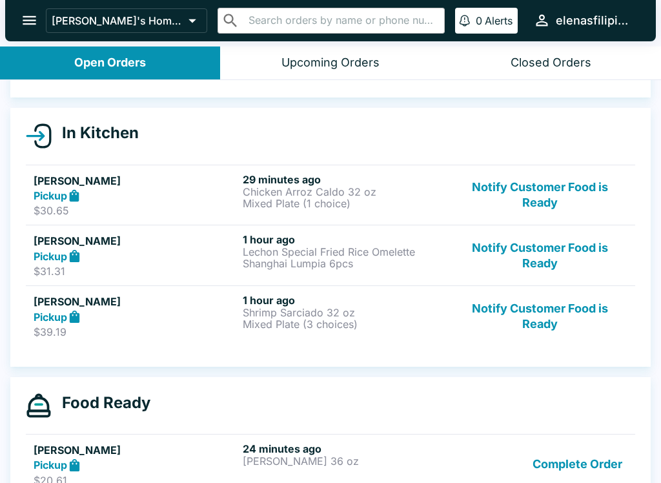
click at [524, 329] on button "Notify Customer Food is Ready" at bounding box center [540, 316] width 175 height 45
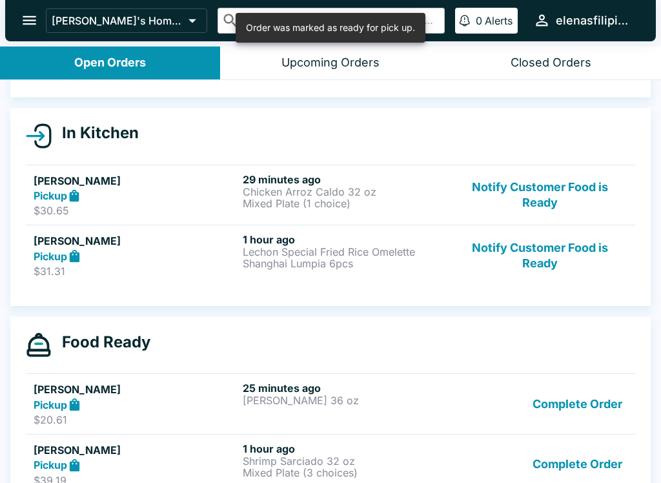
click at [563, 474] on button "Complete Order" at bounding box center [578, 464] width 100 height 45
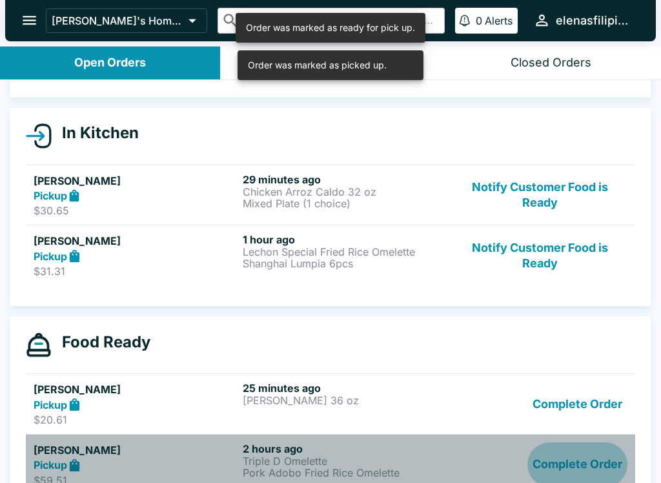
click at [572, 465] on button "Complete Order" at bounding box center [578, 464] width 100 height 45
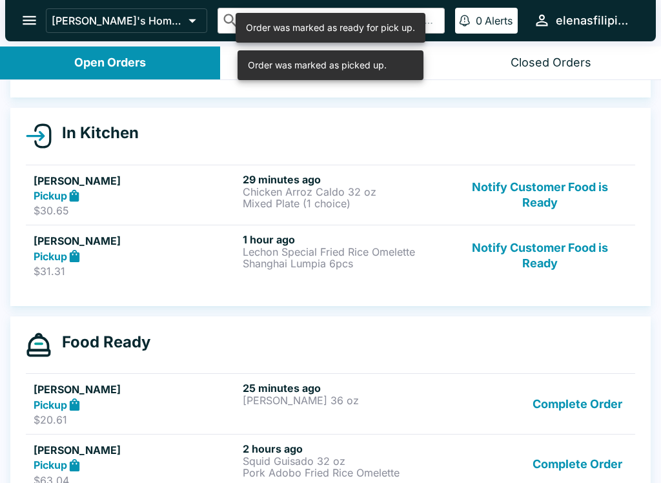
click at [572, 474] on button "Complete Order" at bounding box center [578, 464] width 100 height 45
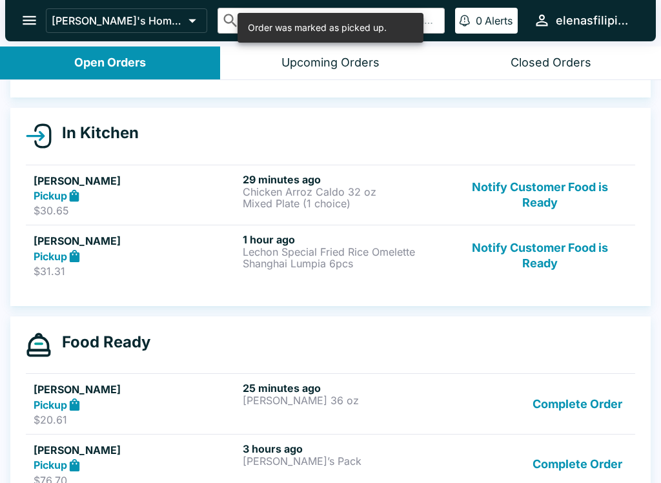
click at [577, 472] on button "Complete Order" at bounding box center [578, 464] width 100 height 45
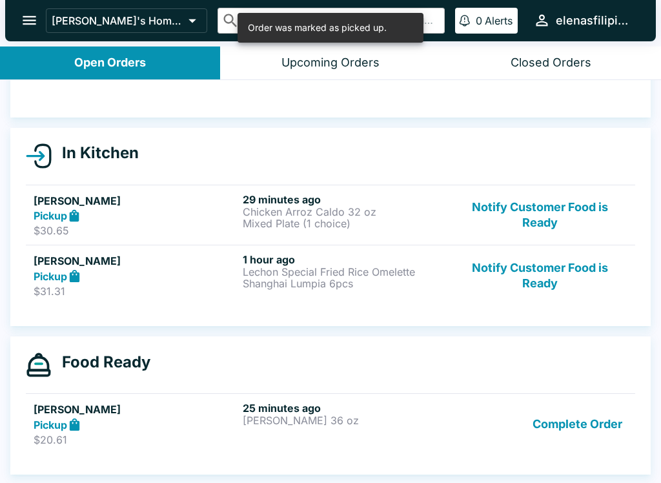
scroll to position [92, 0]
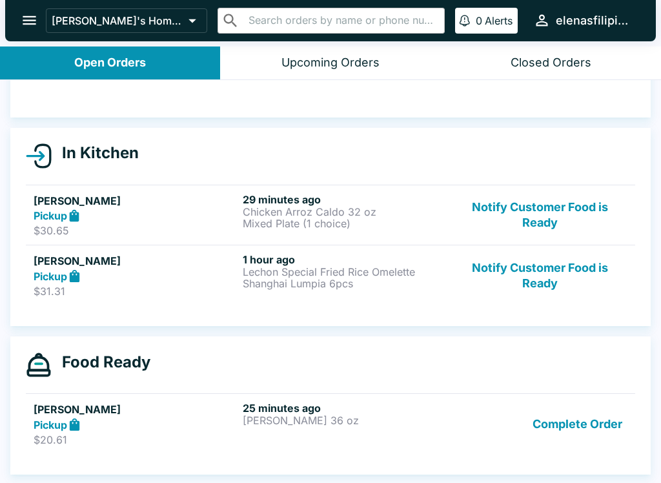
click at [508, 296] on button "Notify Customer Food is Ready" at bounding box center [540, 275] width 175 height 45
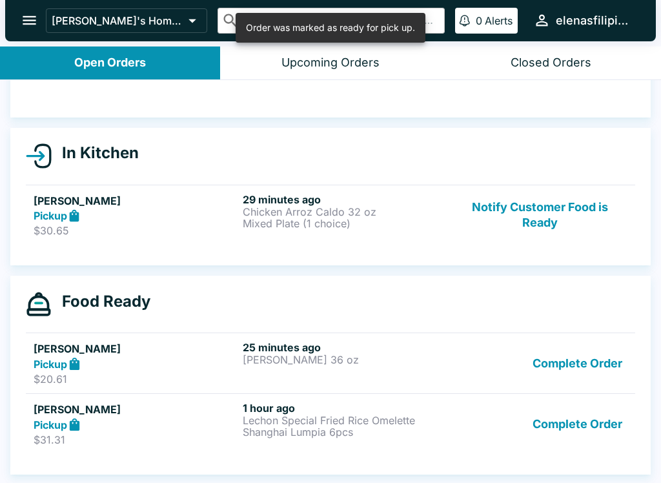
click at [579, 441] on button "Complete Order" at bounding box center [578, 424] width 100 height 45
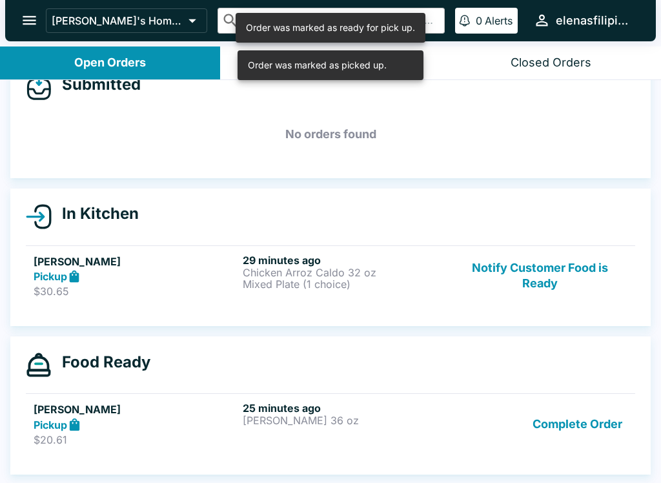
scroll to position [31, 0]
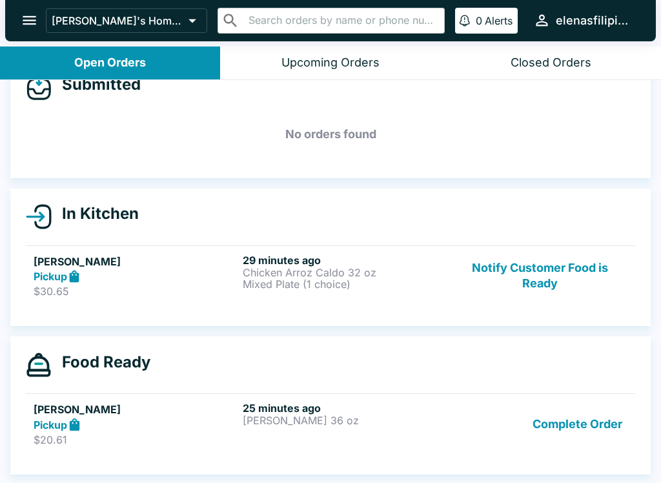
click at [536, 279] on button "Notify Customer Food is Ready" at bounding box center [540, 276] width 175 height 45
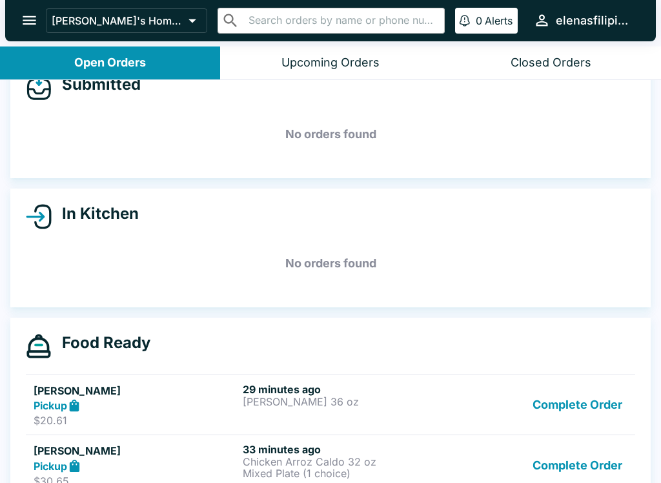
click at [127, 390] on h5 "[PERSON_NAME]" at bounding box center [136, 391] width 204 height 16
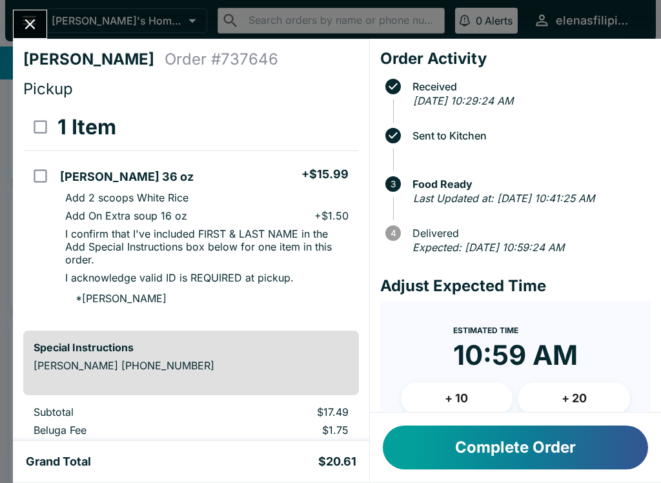
scroll to position [1, 0]
click at [27, 127] on input "select all" at bounding box center [40, 126] width 29 height 29
checkbox input "true"
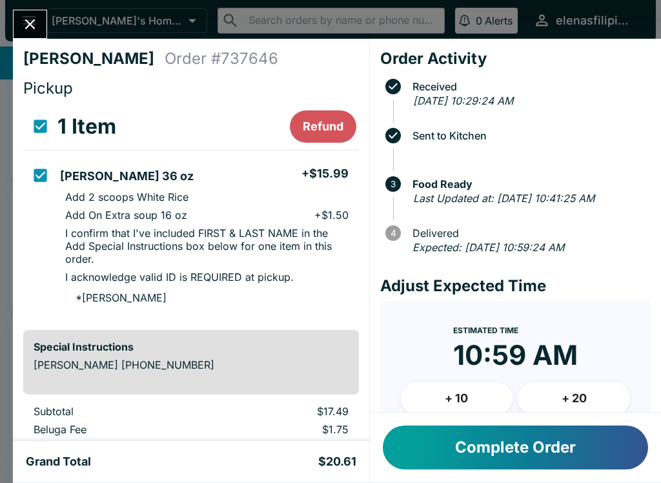
click at [37, 124] on input "select all" at bounding box center [40, 126] width 29 height 29
checkbox input "false"
click at [27, 5] on div "[PERSON_NAME] Order # 737646 Pickup 1 Item [PERSON_NAME] 36 oz + $15.99 Add 2 s…" at bounding box center [330, 241] width 661 height 483
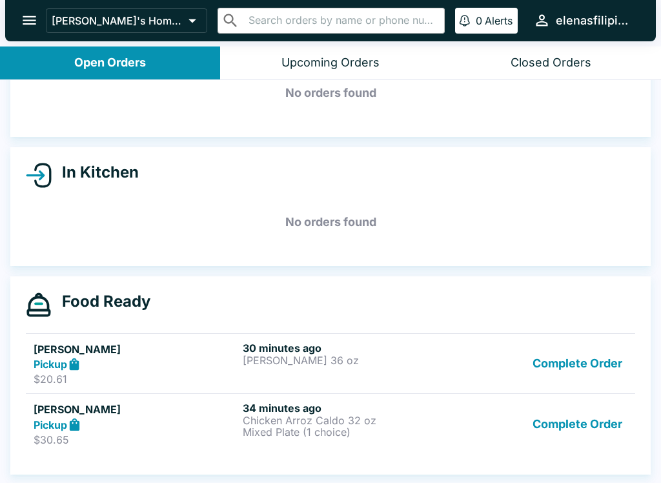
scroll to position [72, 0]
click at [304, 432] on p "Mixed Plate (1 choice)" at bounding box center [345, 432] width 204 height 12
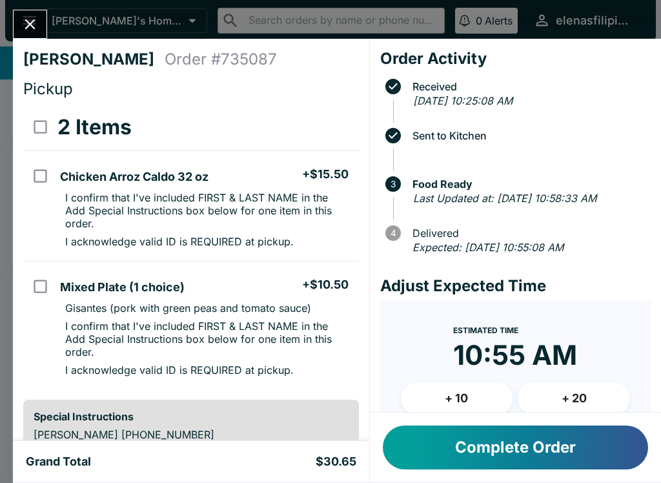
click at [25, 18] on icon "Close" at bounding box center [29, 24] width 17 height 17
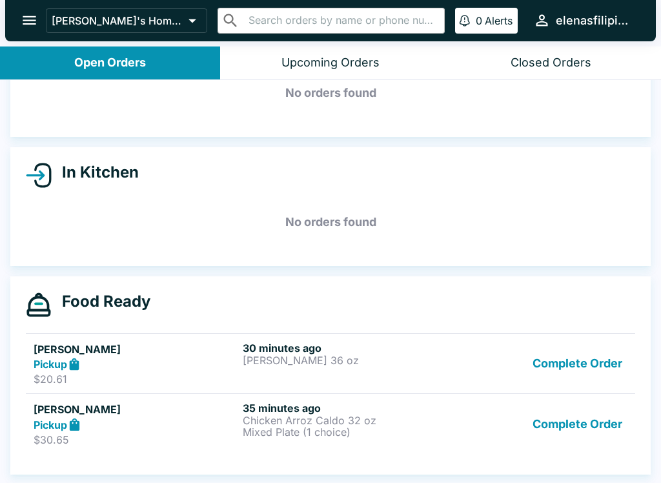
click at [315, 439] on div "35 minutes ago Chicken Arroz Caldo 32 oz Mixed Plate (1 choice)" at bounding box center [345, 424] width 204 height 45
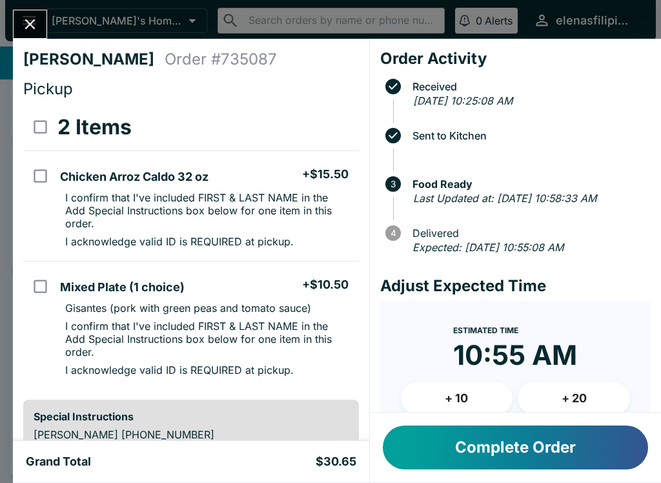
click at [26, 31] on icon "Close" at bounding box center [29, 24] width 17 height 17
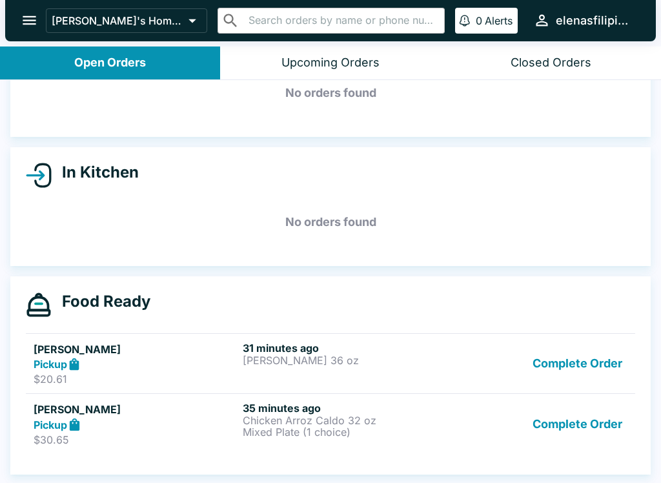
click at [333, 439] on div "35 minutes ago Chicken Arroz Caldo 32 oz Mixed Plate (1 choice)" at bounding box center [345, 424] width 204 height 45
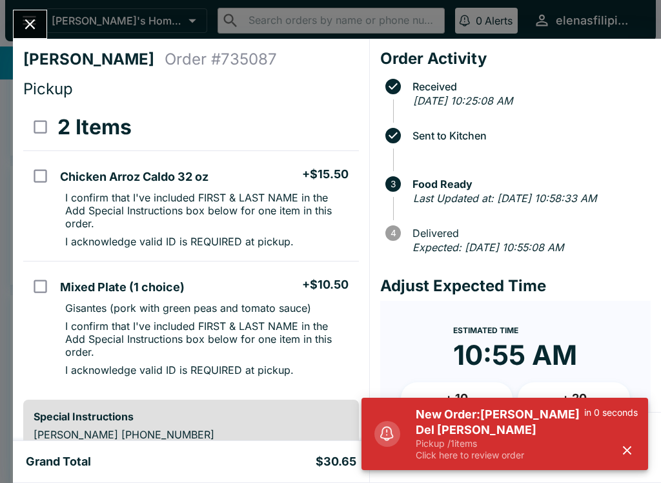
click at [25, 196] on td "orders table" at bounding box center [39, 206] width 32 height 110
checkbox input "true"
click at [39, 301] on input "orders table" at bounding box center [40, 286] width 29 height 29
checkbox input "true"
click at [34, 130] on input "select all" at bounding box center [40, 126] width 29 height 29
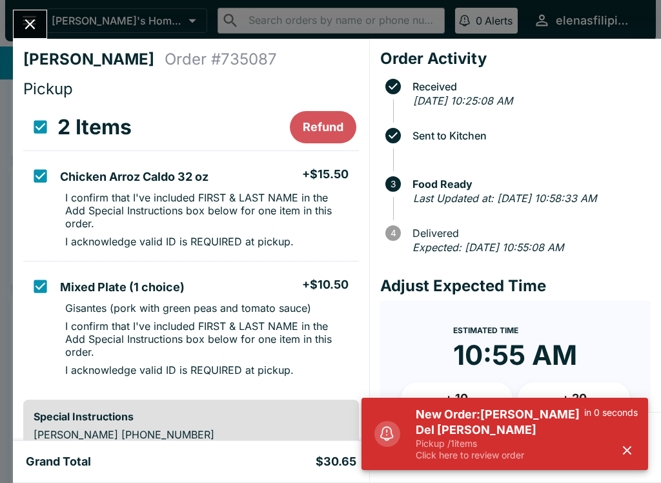
checkbox input "false"
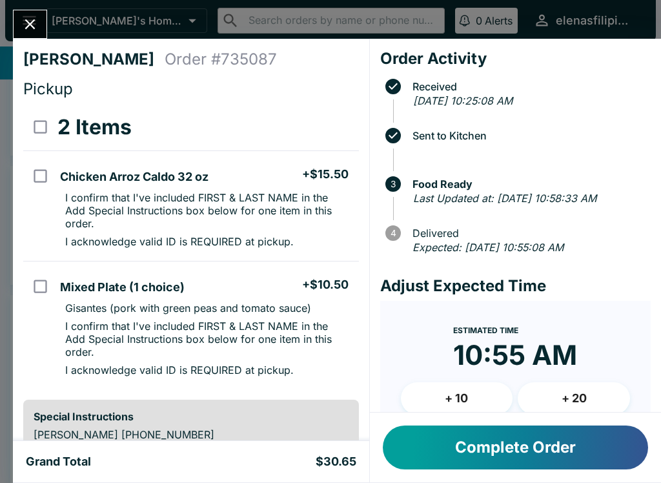
click at [25, 19] on icon "Close" at bounding box center [29, 24] width 17 height 17
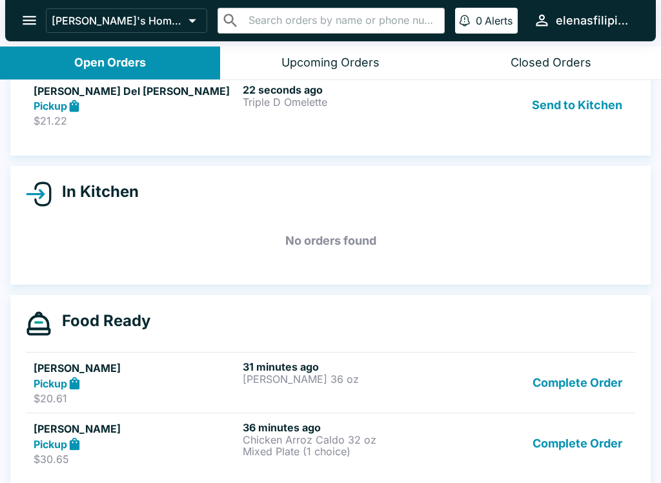
click at [30, 118] on link "[PERSON_NAME] Del [PERSON_NAME] Pickup $21.22 22 seconds ago Triple D Omelette …" at bounding box center [331, 105] width 610 height 61
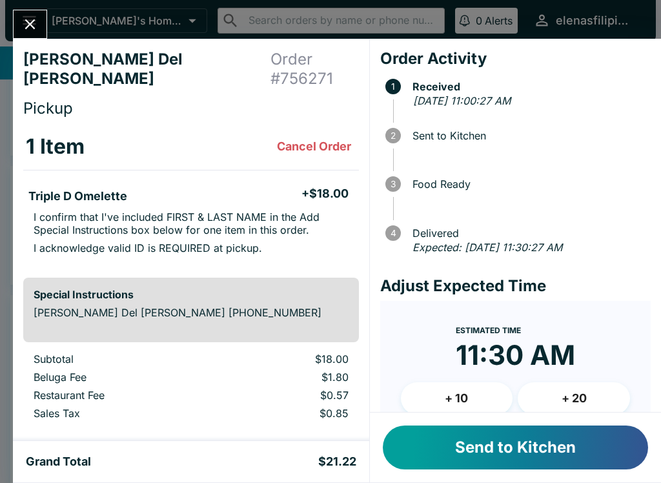
click at [34, 21] on icon "Close" at bounding box center [30, 24] width 10 height 10
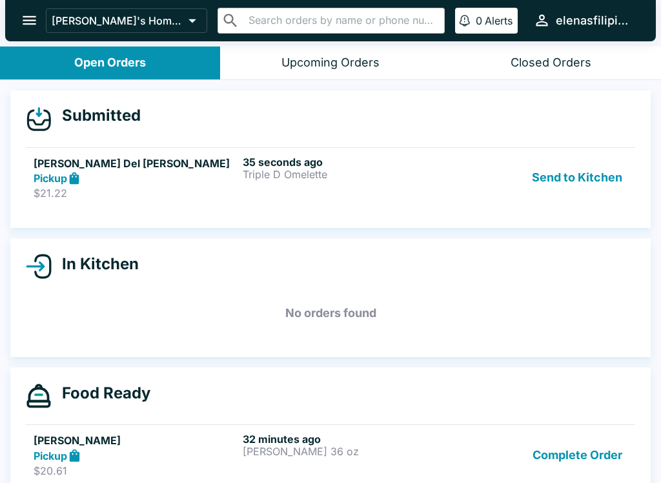
click at [164, 178] on div "Pickup" at bounding box center [136, 178] width 204 height 15
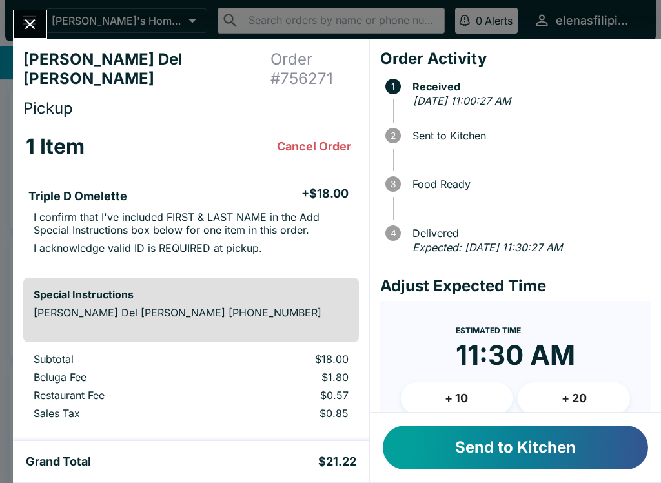
click at [497, 439] on button "Send to Kitchen" at bounding box center [515, 448] width 265 height 44
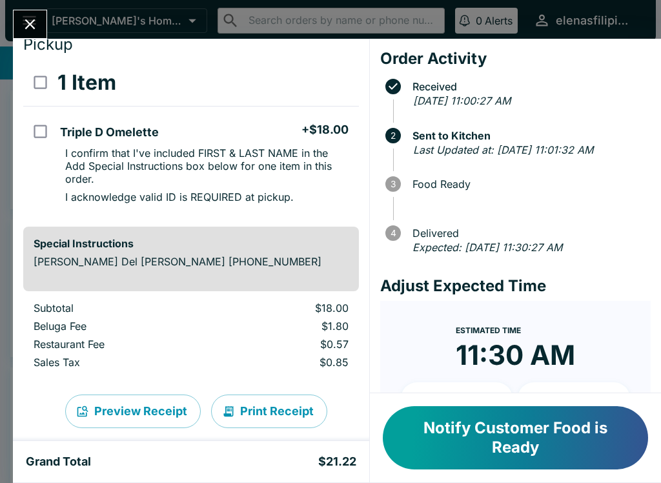
scroll to position [63, 0]
click at [492, 455] on button "Notify Customer Food is Ready" at bounding box center [515, 437] width 265 height 63
